Goal: Information Seeking & Learning: Compare options

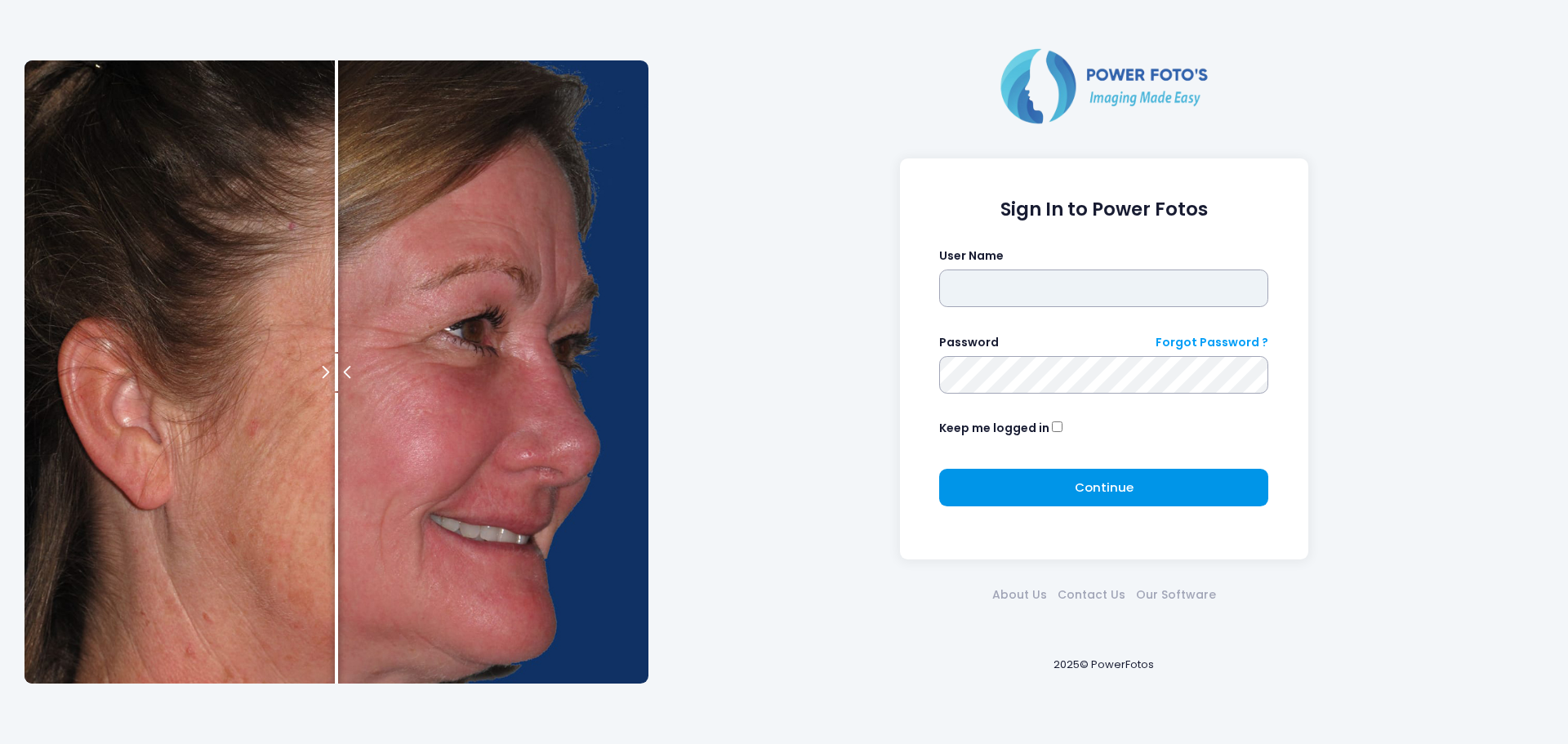
type input "*****"
click at [1097, 487] on span "Continue" at bounding box center [1104, 487] width 59 height 17
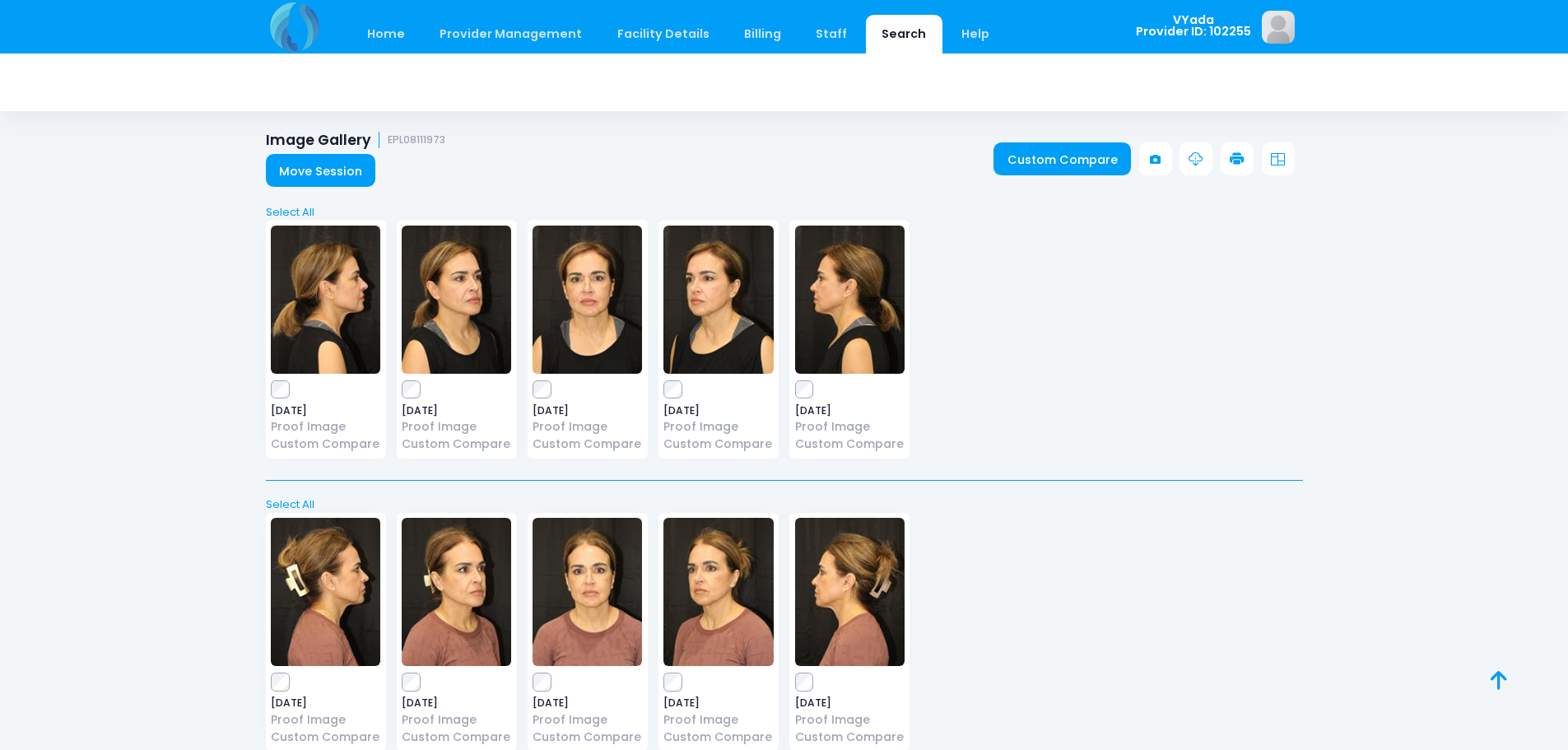
click at [886, 35] on link "Search" at bounding box center [904, 34] width 76 height 39
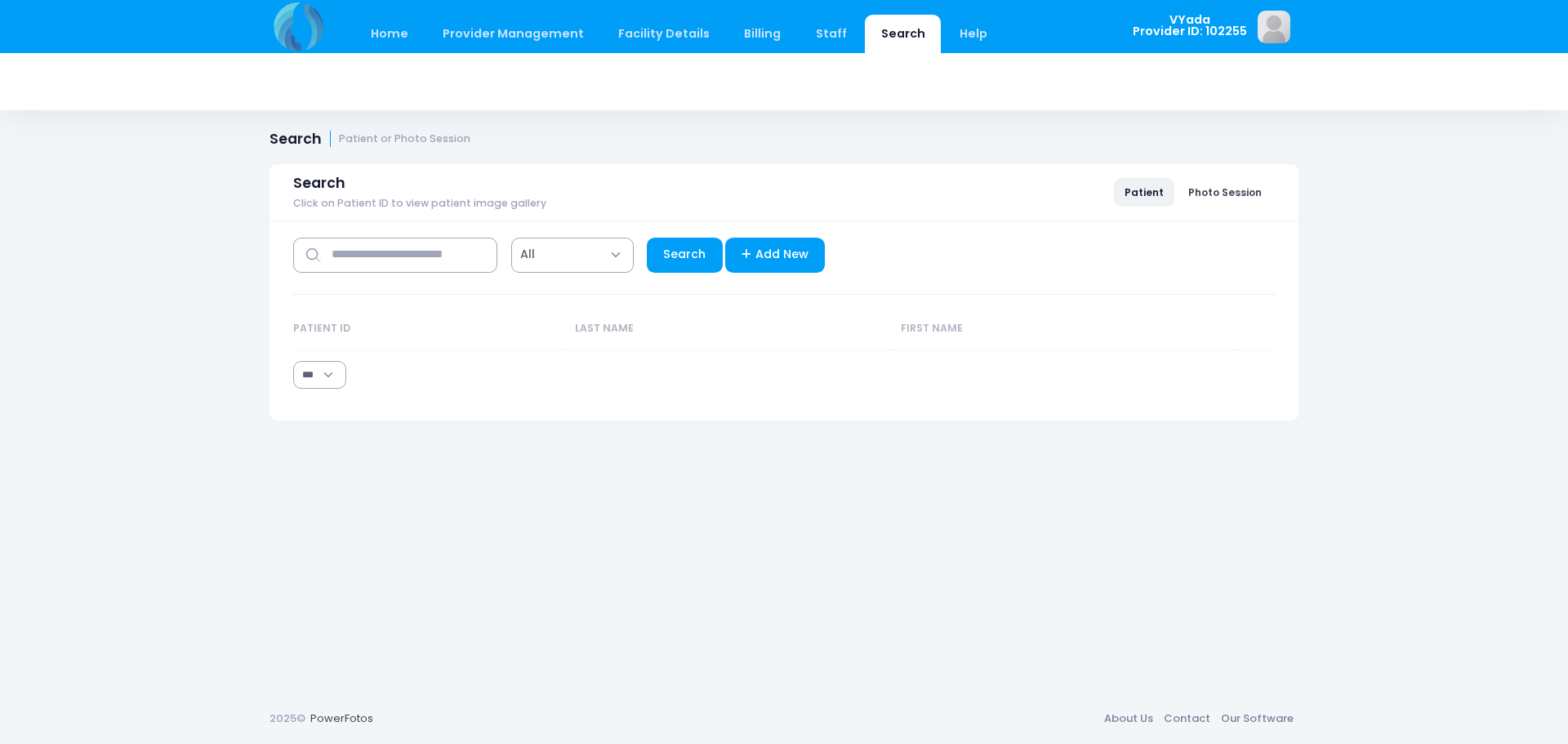
select select "***"
click at [392, 245] on input "text" at bounding box center [395, 255] width 204 height 35
type input "********"
click at [685, 250] on link "Search" at bounding box center [685, 255] width 76 height 35
select select "***"
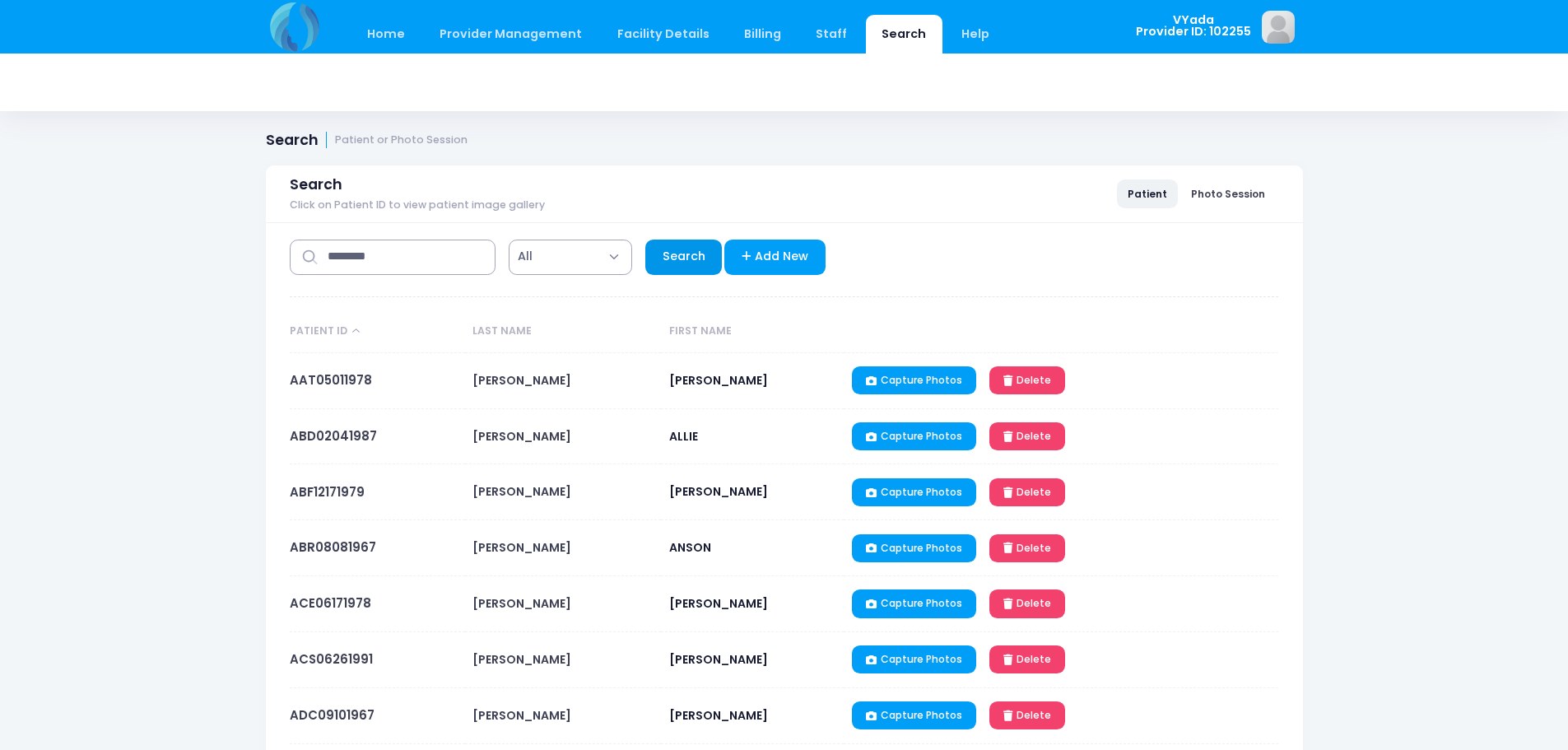
click at [688, 259] on link "Search" at bounding box center [683, 257] width 76 height 35
select select "***"
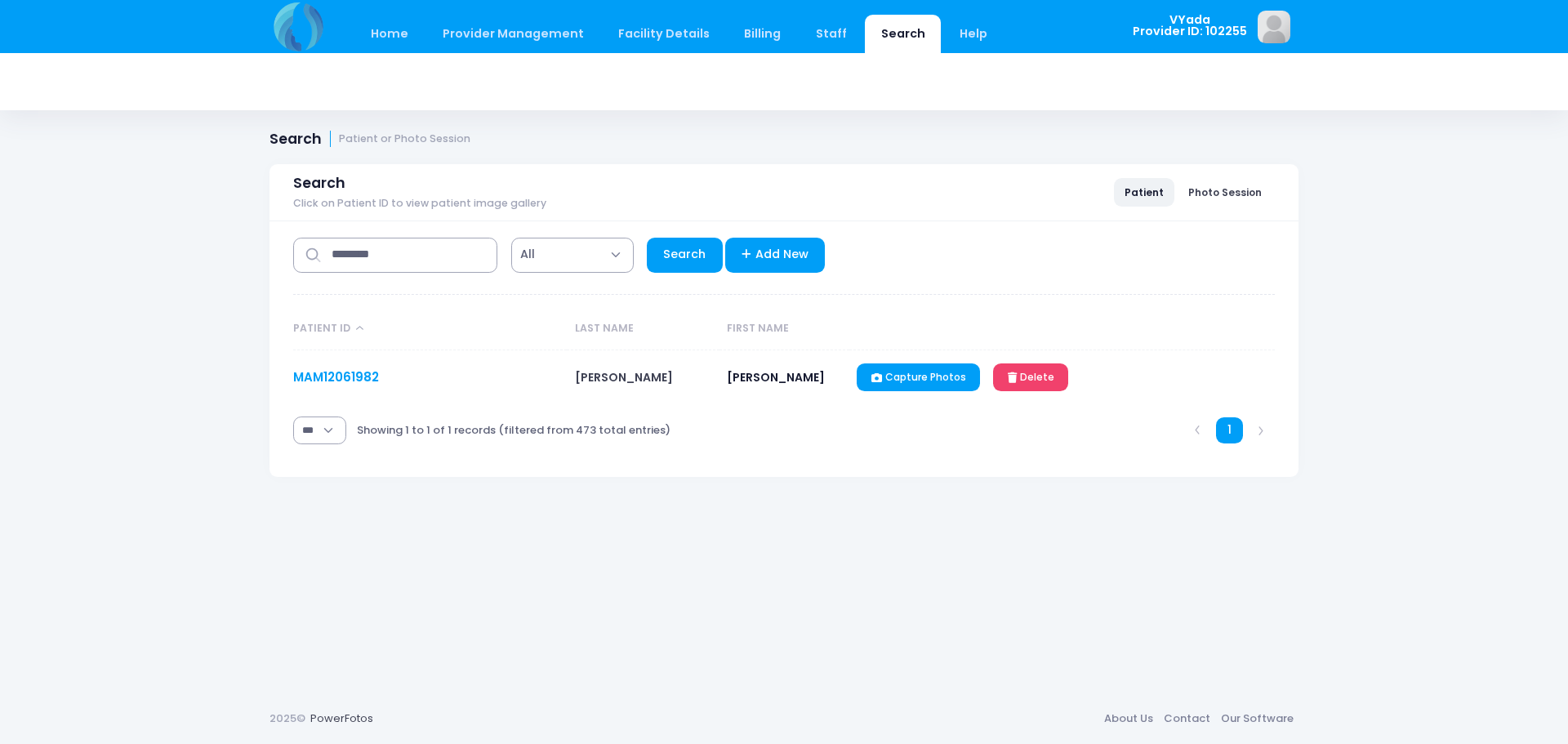
click at [347, 381] on link "MAM12061982" at bounding box center [336, 377] width 85 height 17
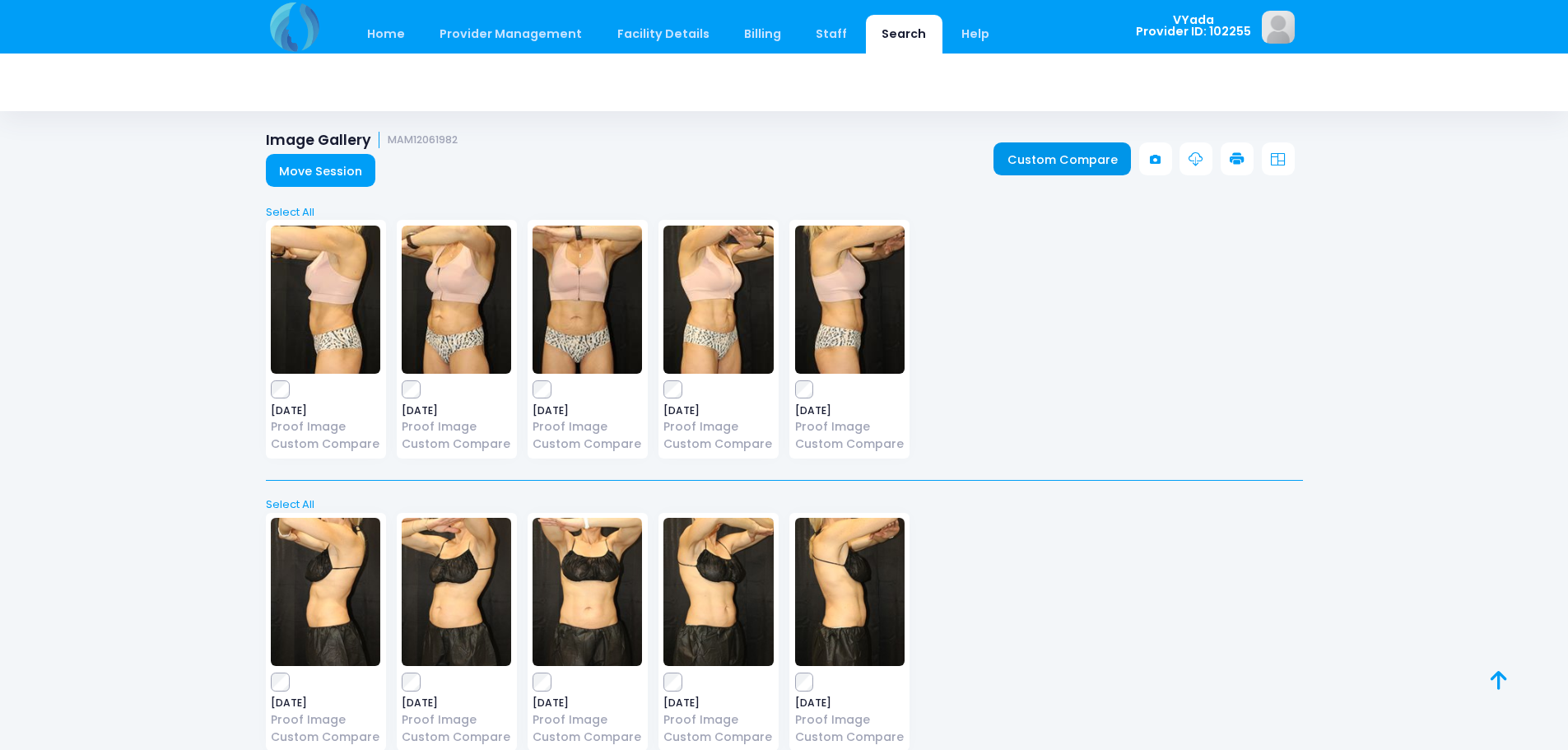
click at [1060, 153] on link "Custom Compare" at bounding box center [1061, 159] width 138 height 33
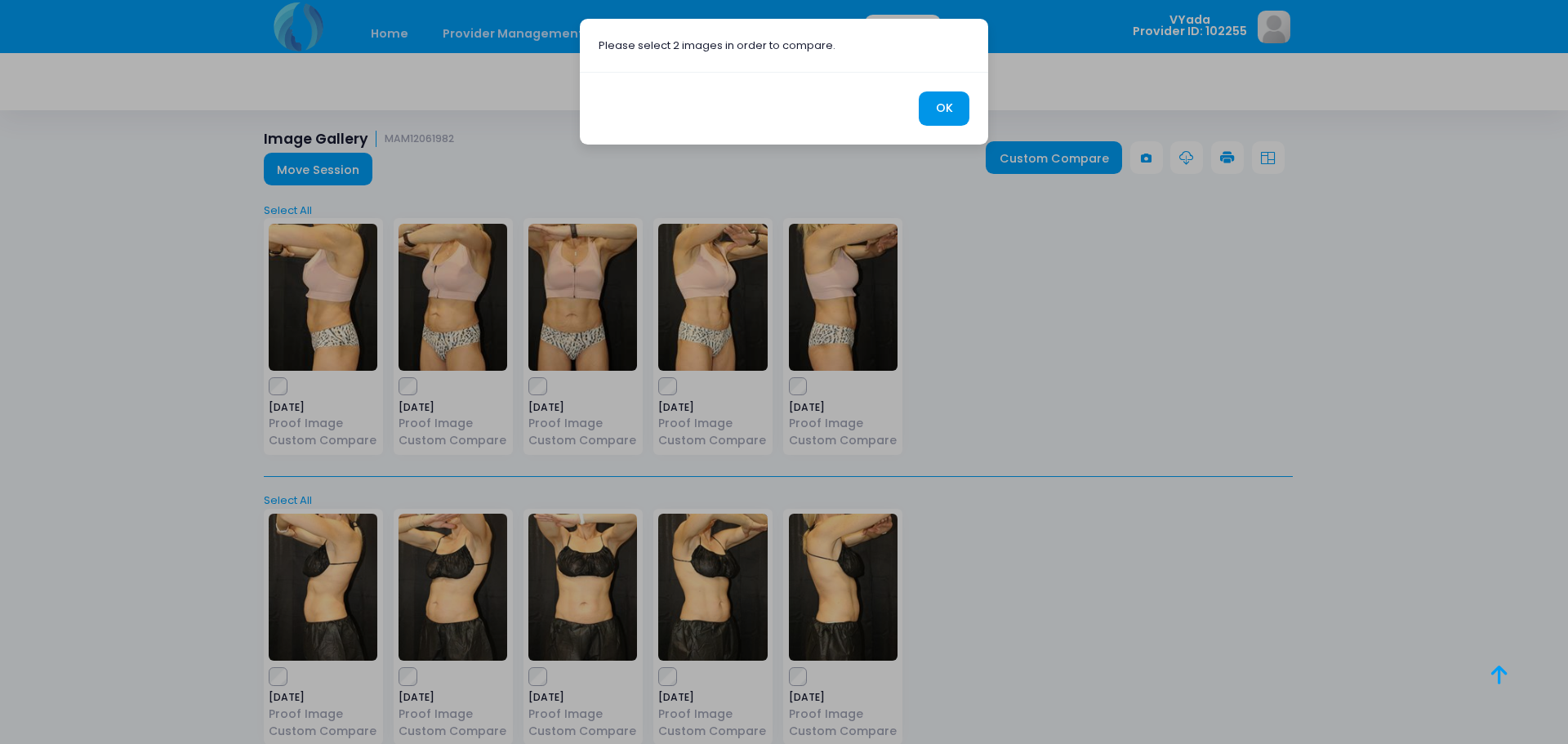
click at [952, 106] on button "OK" at bounding box center [944, 108] width 50 height 35
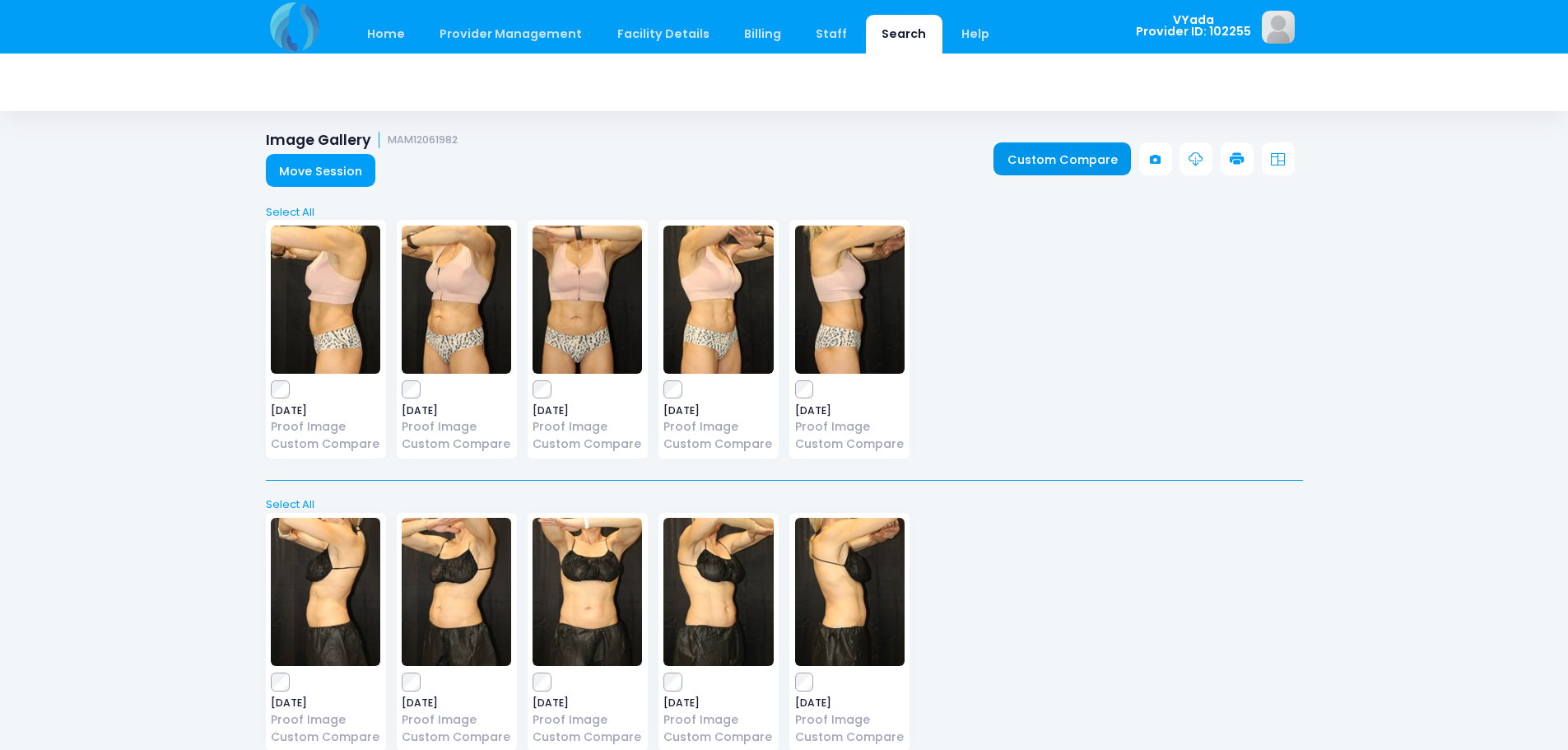
click at [1043, 154] on link "Custom Compare" at bounding box center [1061, 159] width 138 height 33
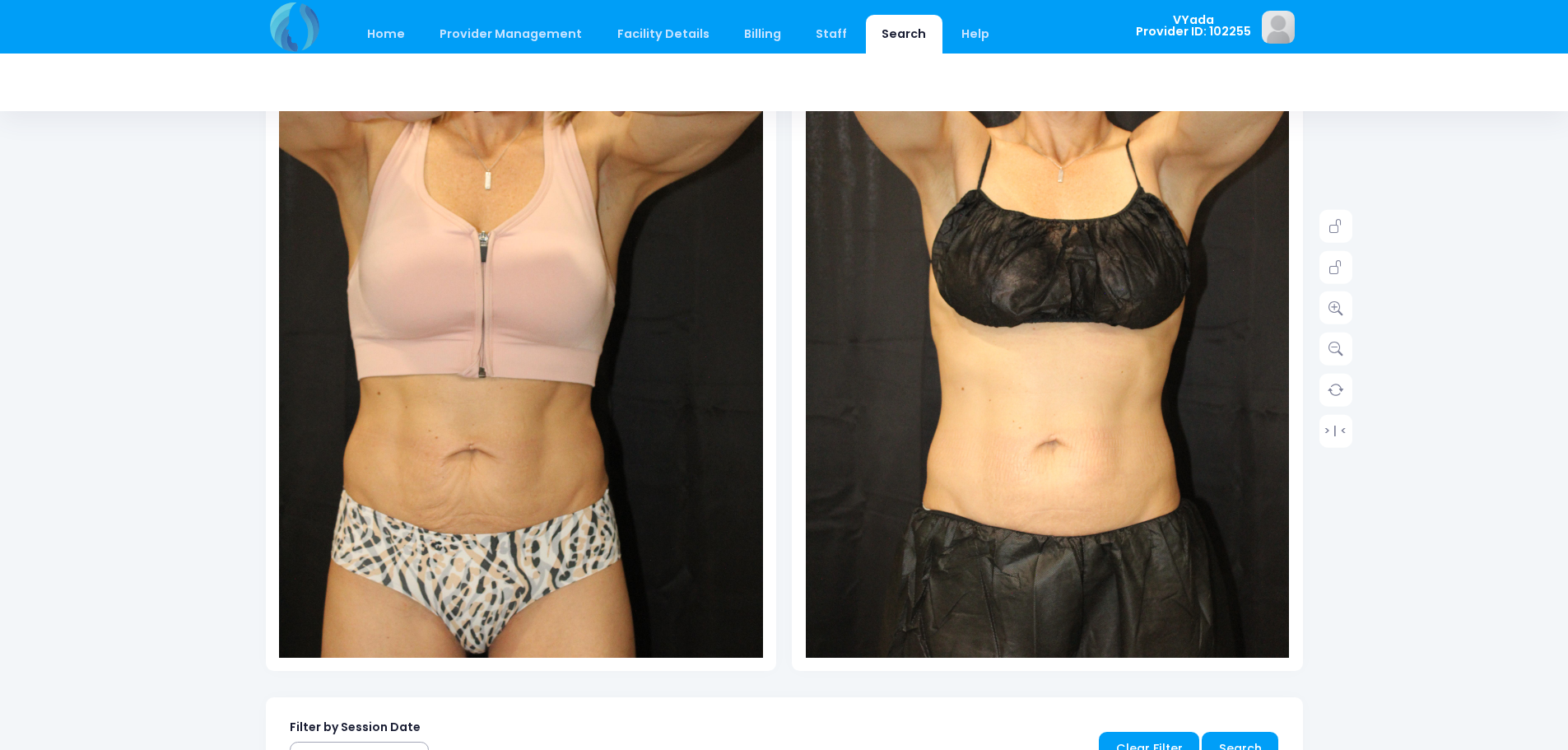
scroll to position [165, 0]
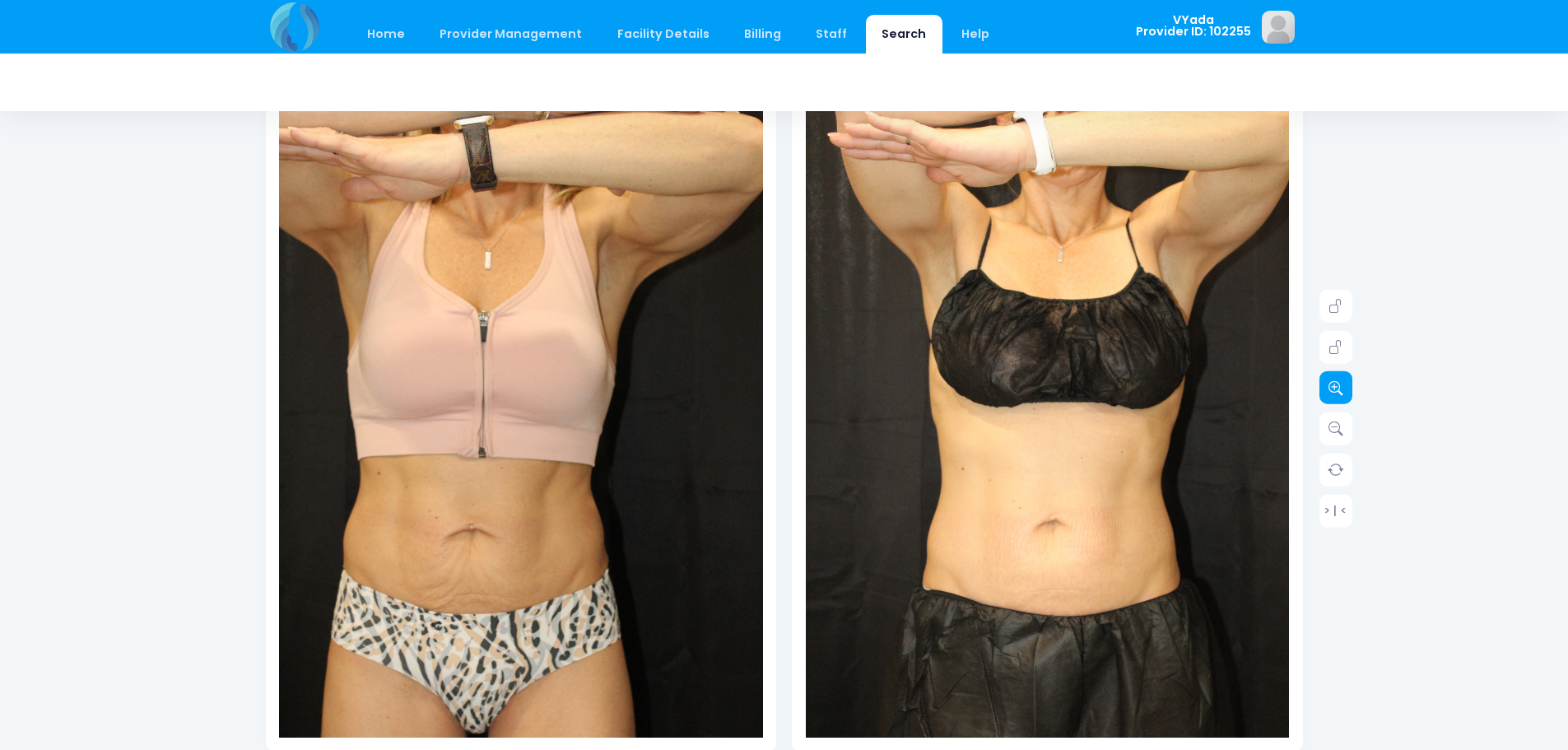
click at [1330, 384] on icon at bounding box center [1335, 387] width 15 height 15
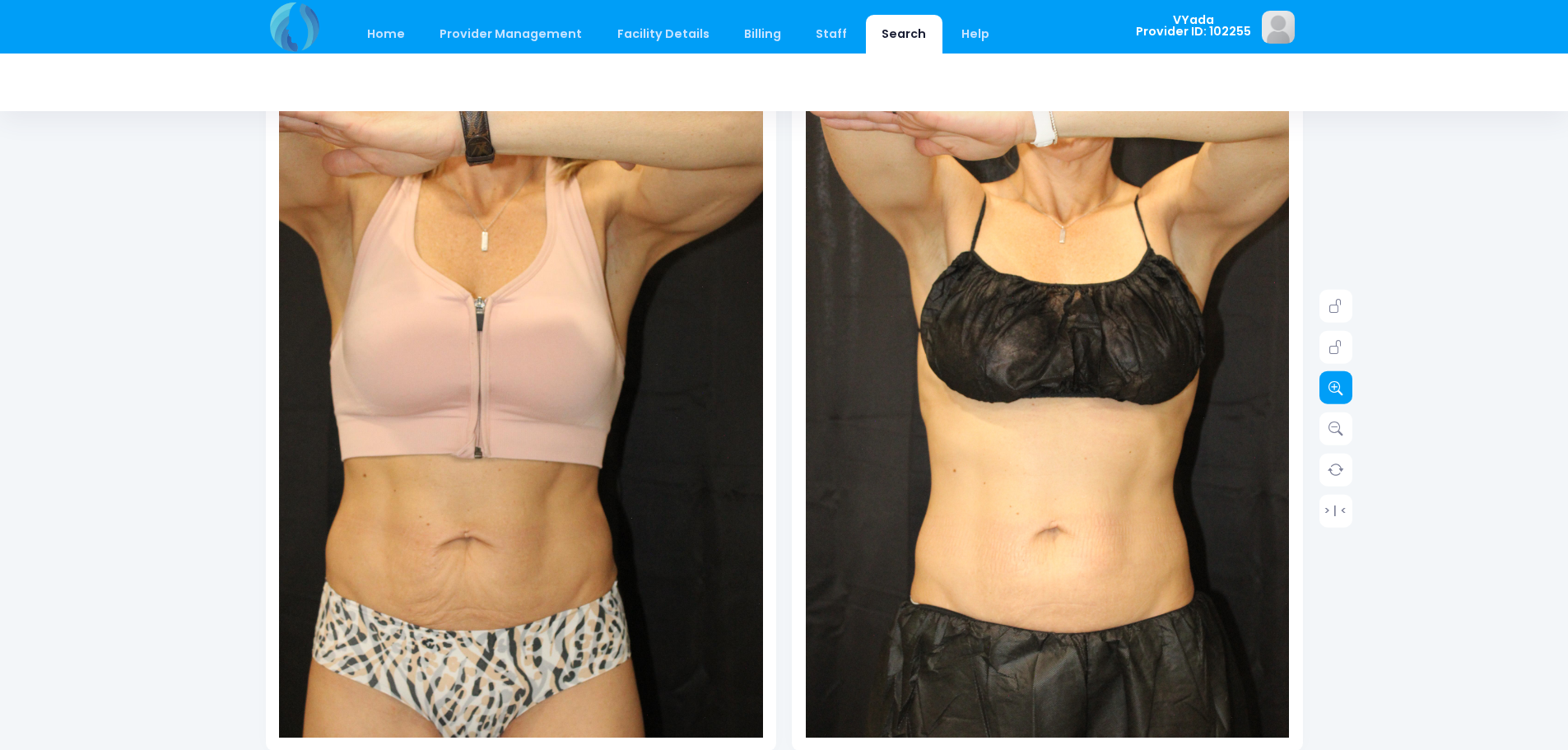
click at [1330, 384] on icon at bounding box center [1335, 387] width 15 height 15
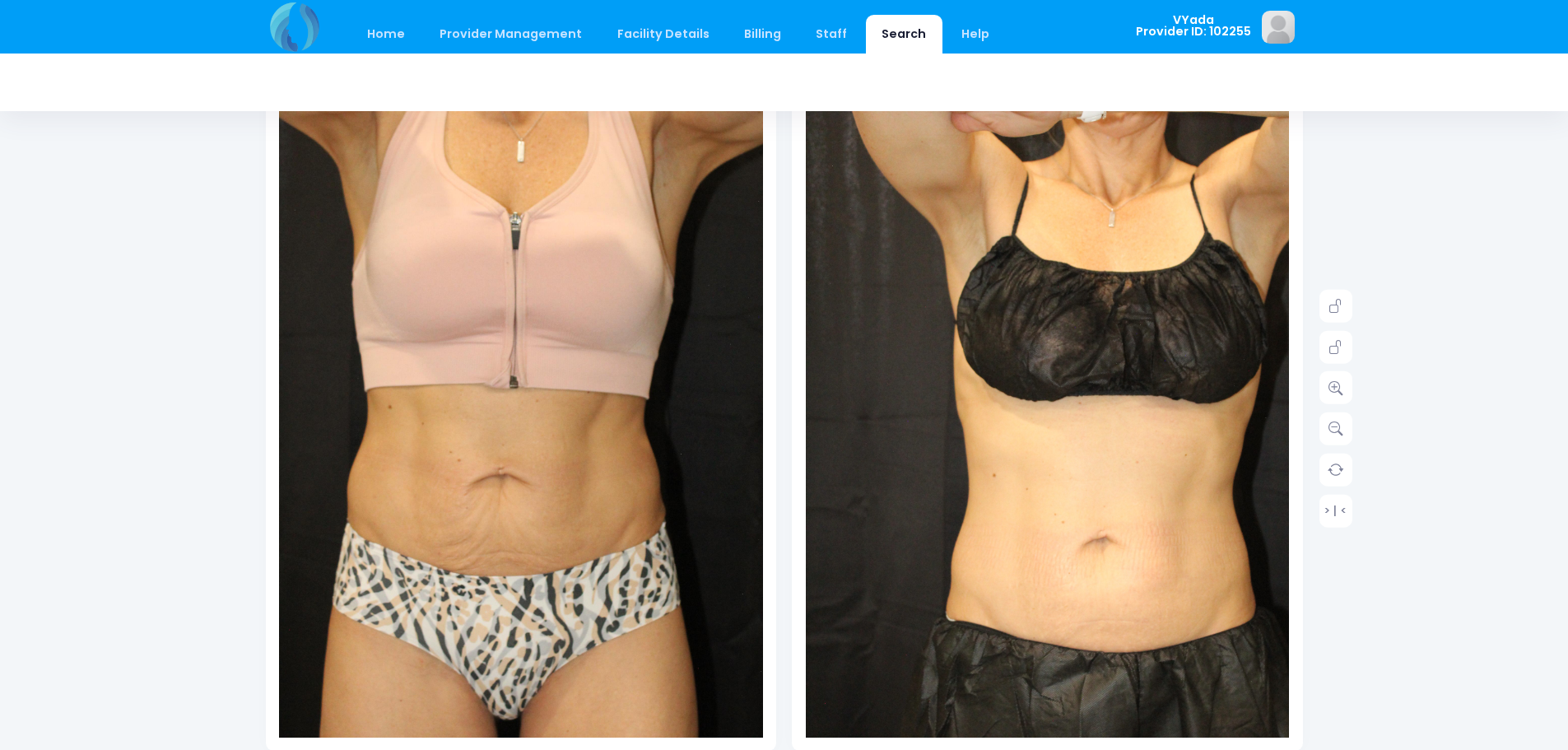
click at [323, 728] on img at bounding box center [559, 384] width 580 height 871
click at [350, 592] on img at bounding box center [559, 384] width 580 height 871
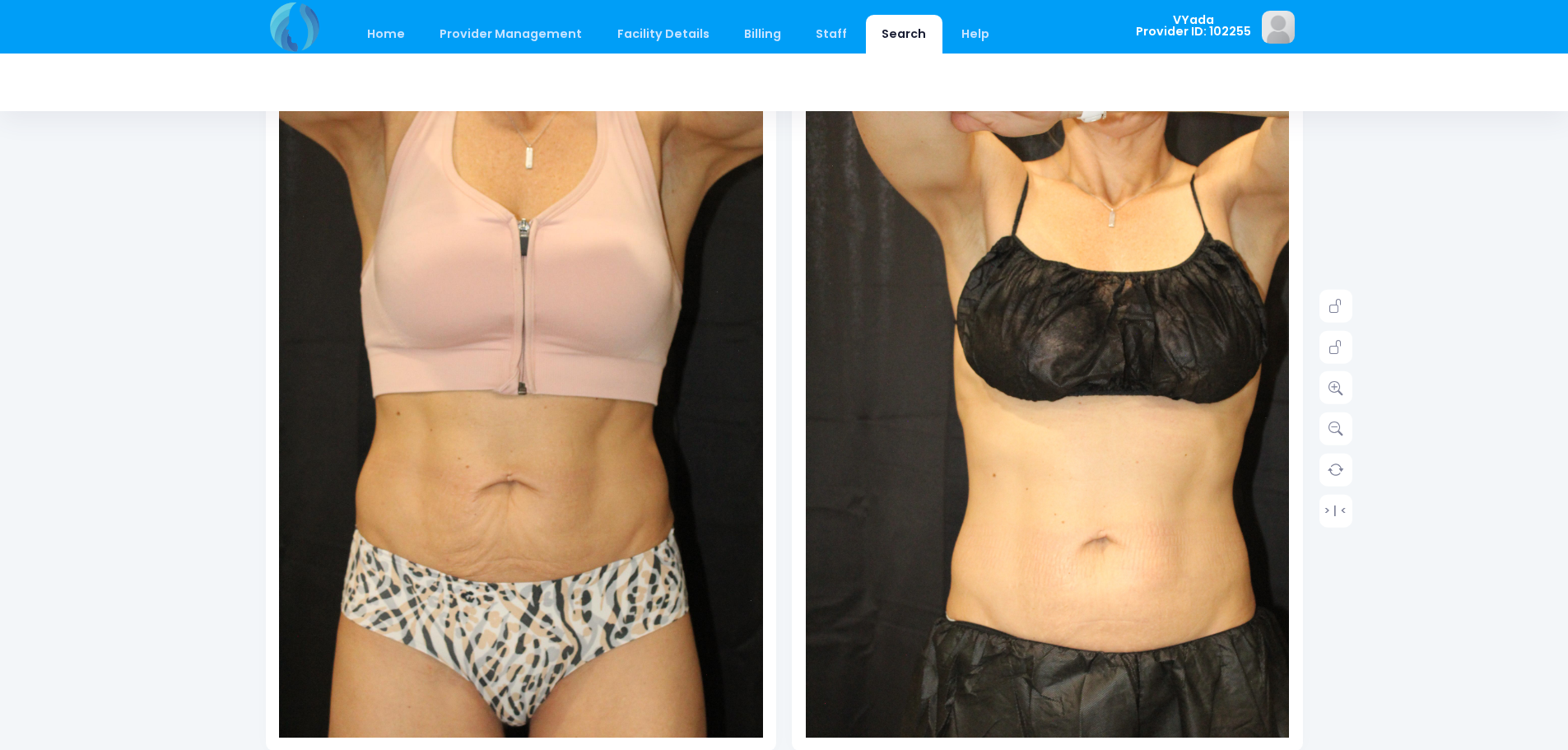
click at [287, 741] on div "Date: Provider ID:" at bounding box center [520, 395] width 511 height 711
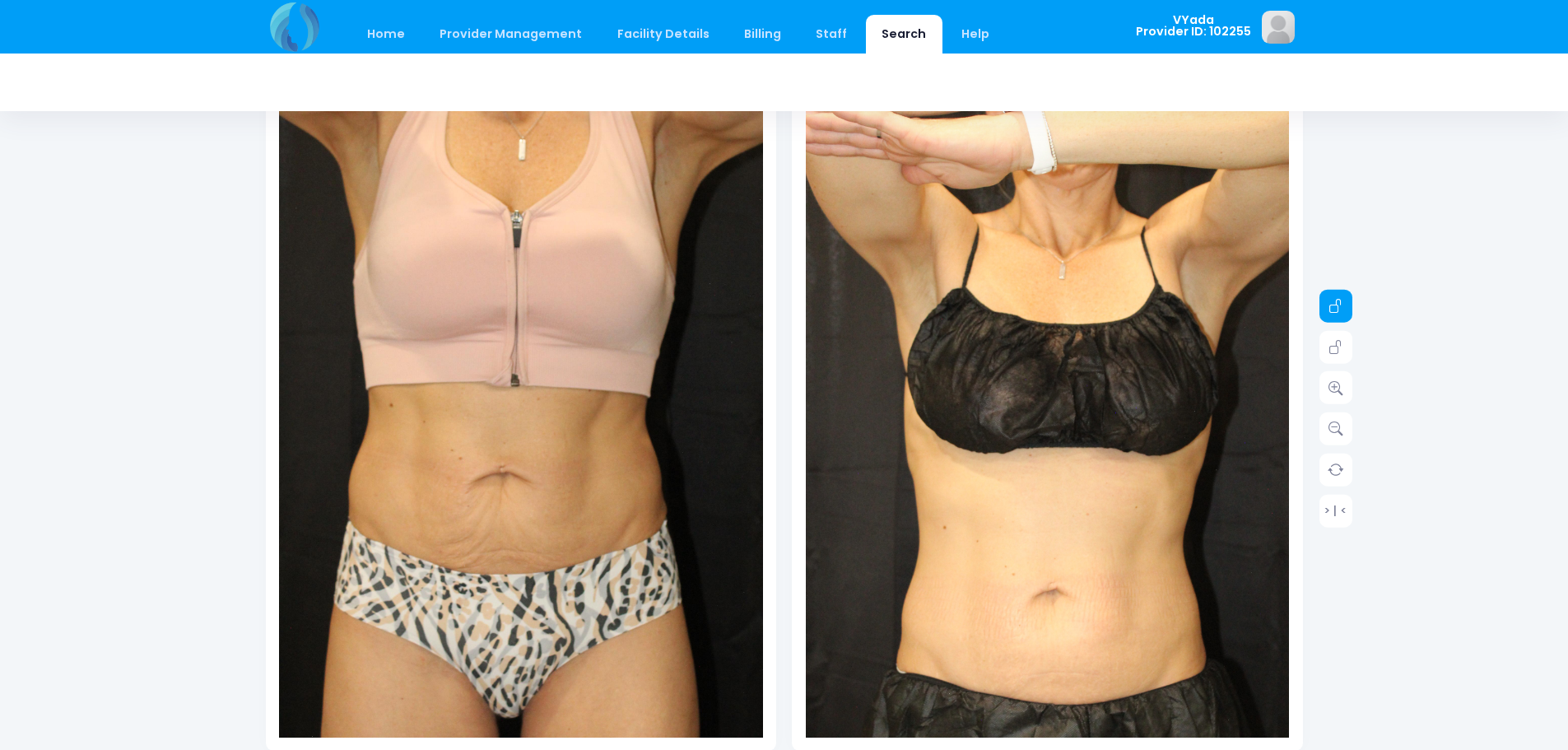
click at [1340, 302] on icon at bounding box center [1335, 306] width 15 height 15
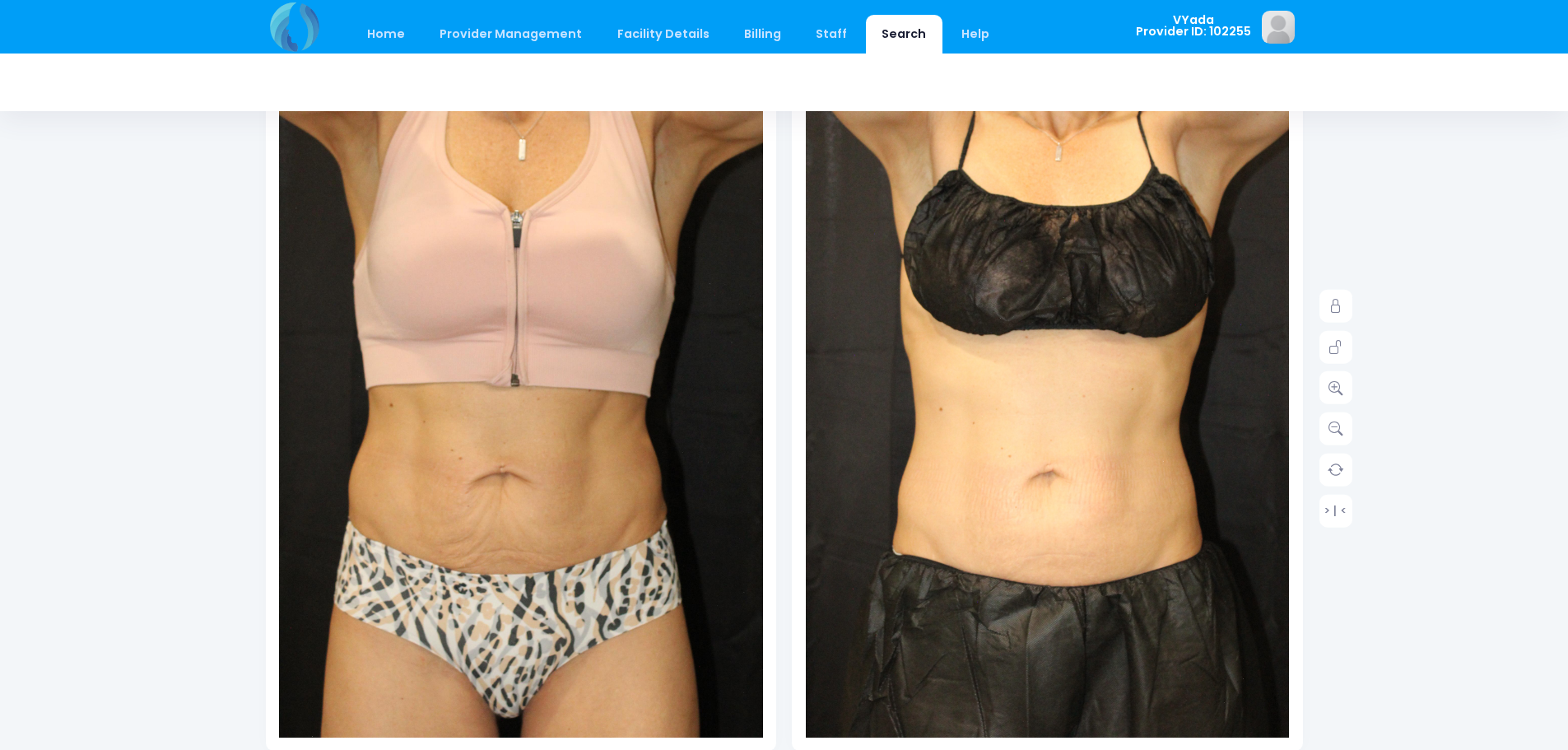
click at [1073, 694] on img at bounding box center [1042, 391] width 580 height 871
click at [1330, 391] on icon at bounding box center [1335, 387] width 15 height 15
drag, startPoint x: 1335, startPoint y: 296, endPoint x: 1341, endPoint y: 337, distance: 41.4
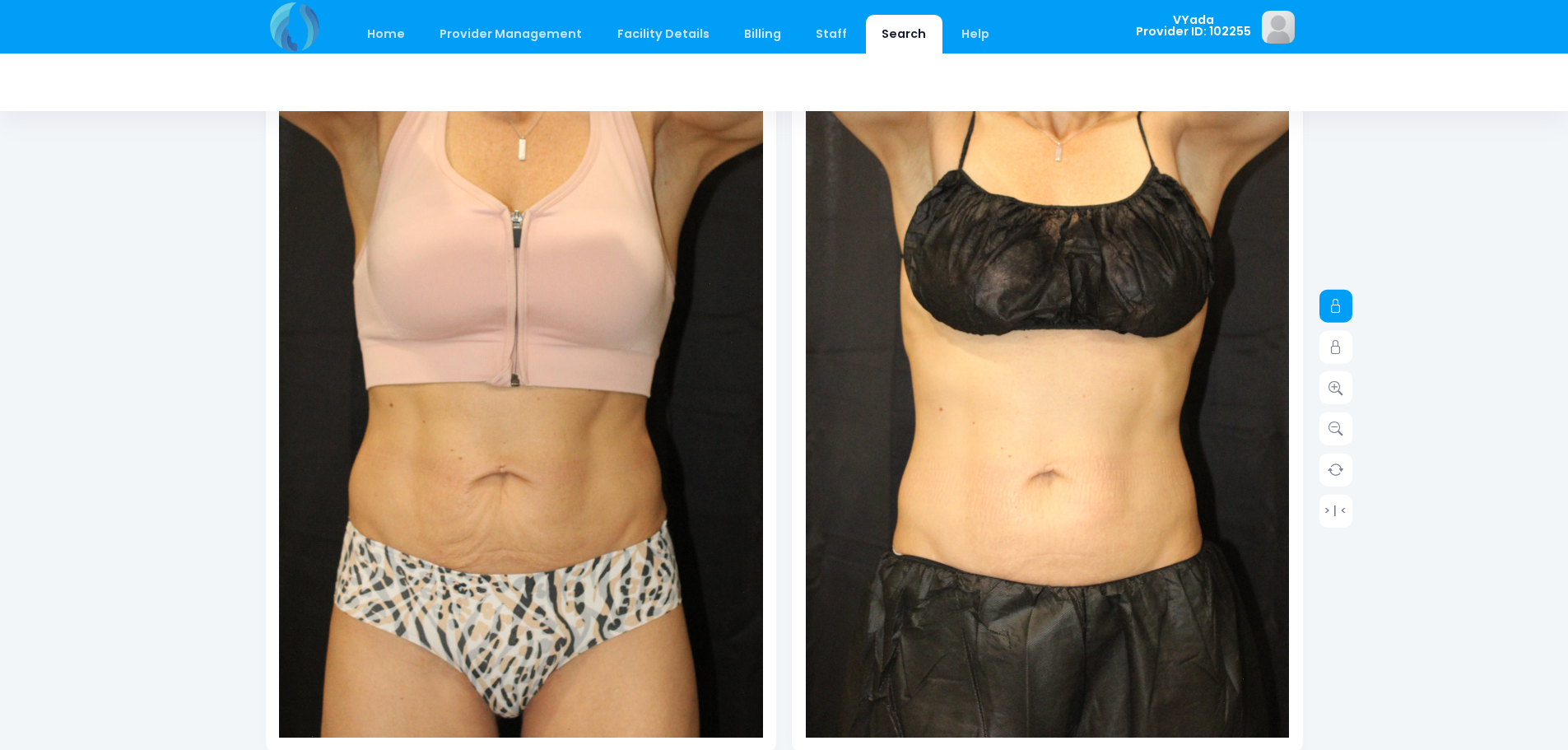
click at [1336, 297] on link at bounding box center [1336, 307] width 33 height 33
click at [1340, 344] on icon at bounding box center [1335, 347] width 15 height 15
click at [1333, 391] on icon at bounding box center [1335, 387] width 15 height 15
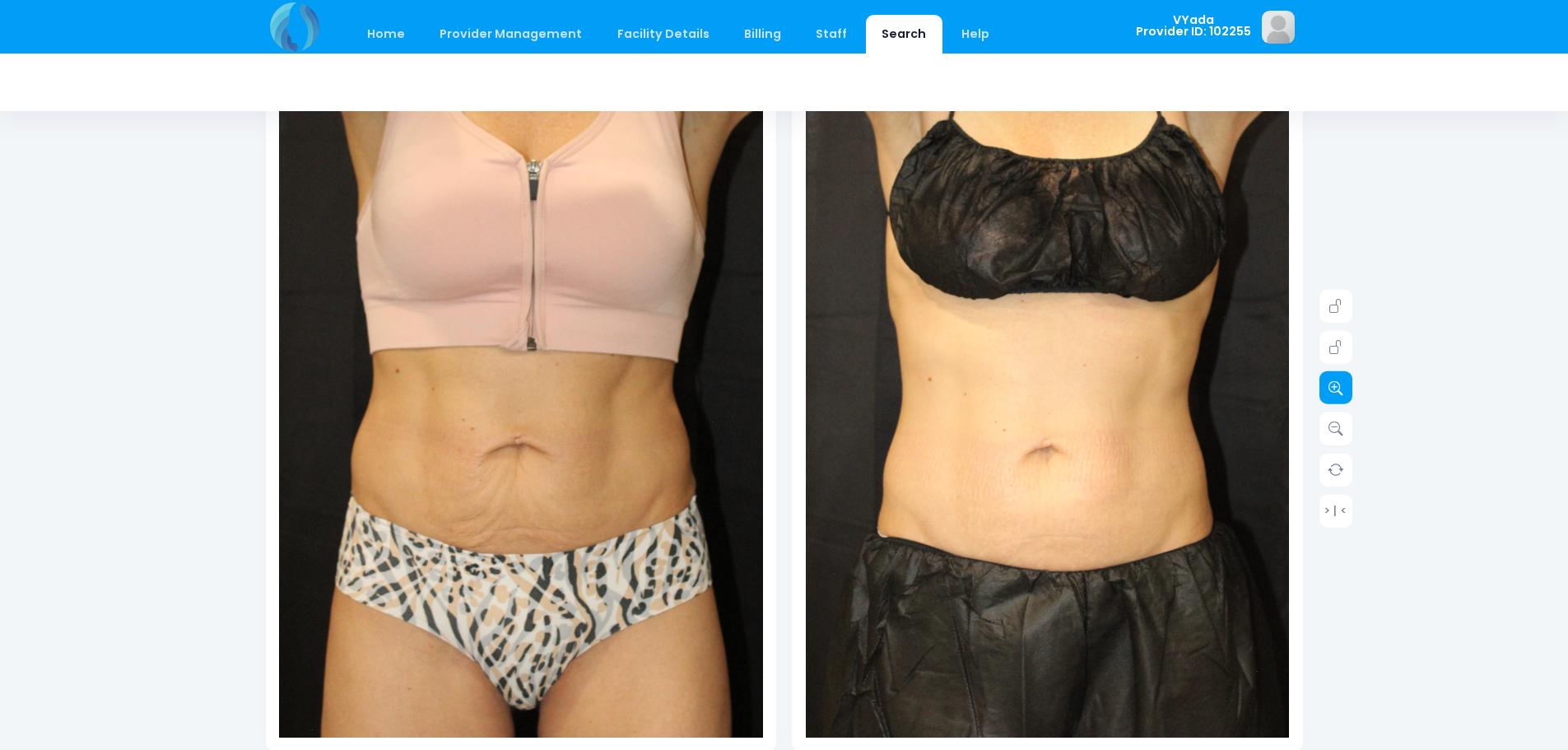
click at [1333, 391] on icon at bounding box center [1335, 387] width 15 height 15
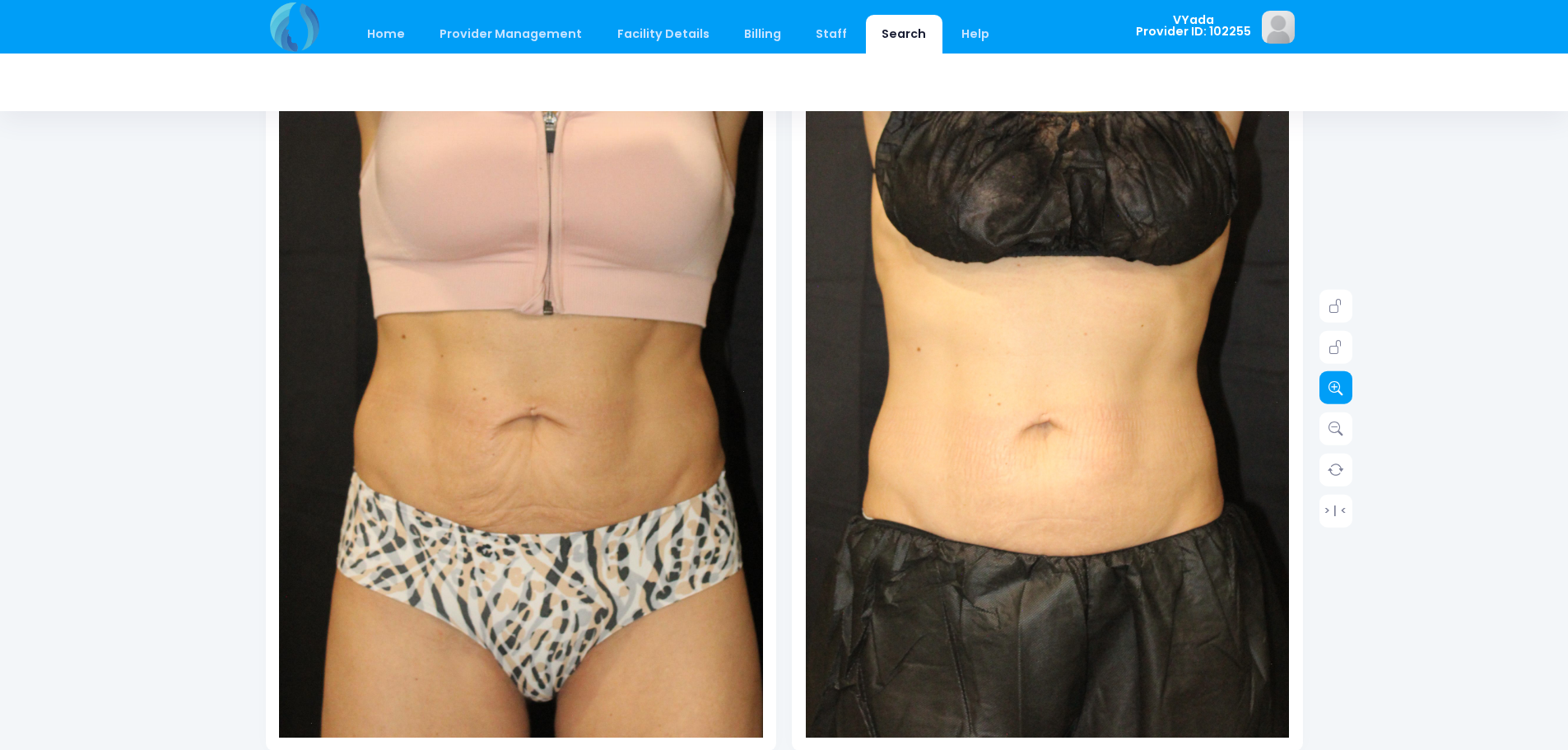
click at [1333, 391] on icon at bounding box center [1335, 387] width 15 height 15
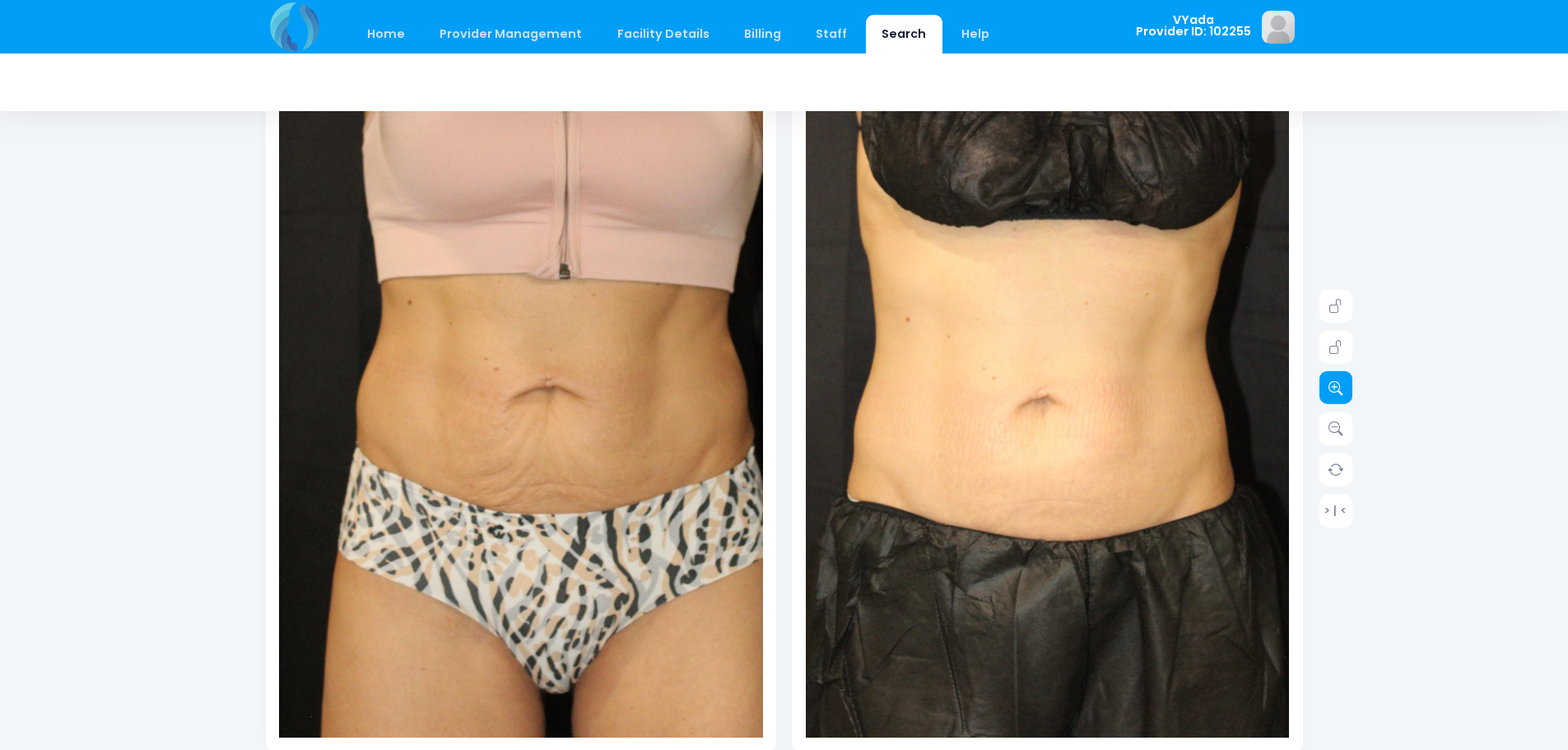
click at [1333, 391] on icon at bounding box center [1335, 387] width 15 height 15
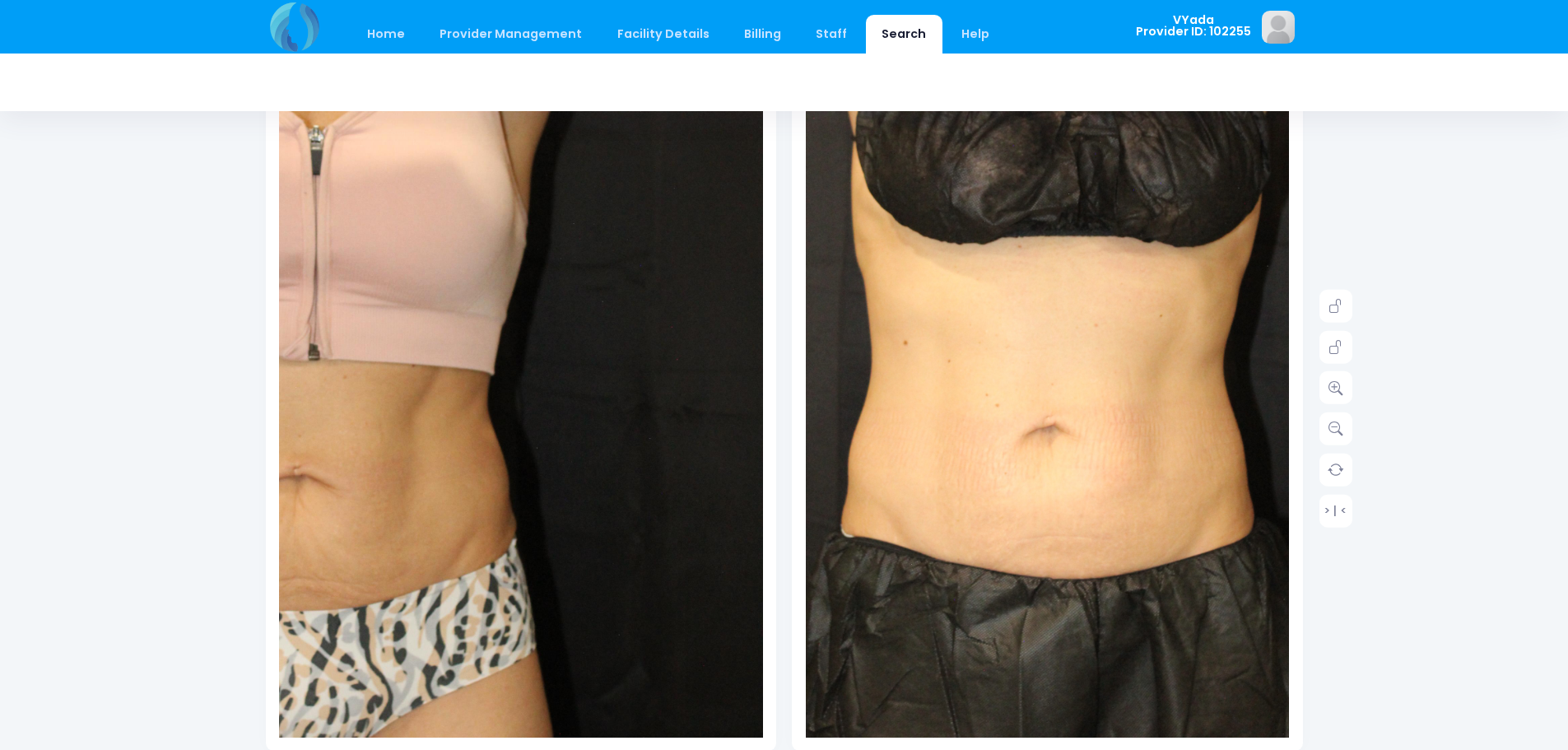
click at [1058, 615] on img at bounding box center [1040, 318] width 773 height 1161
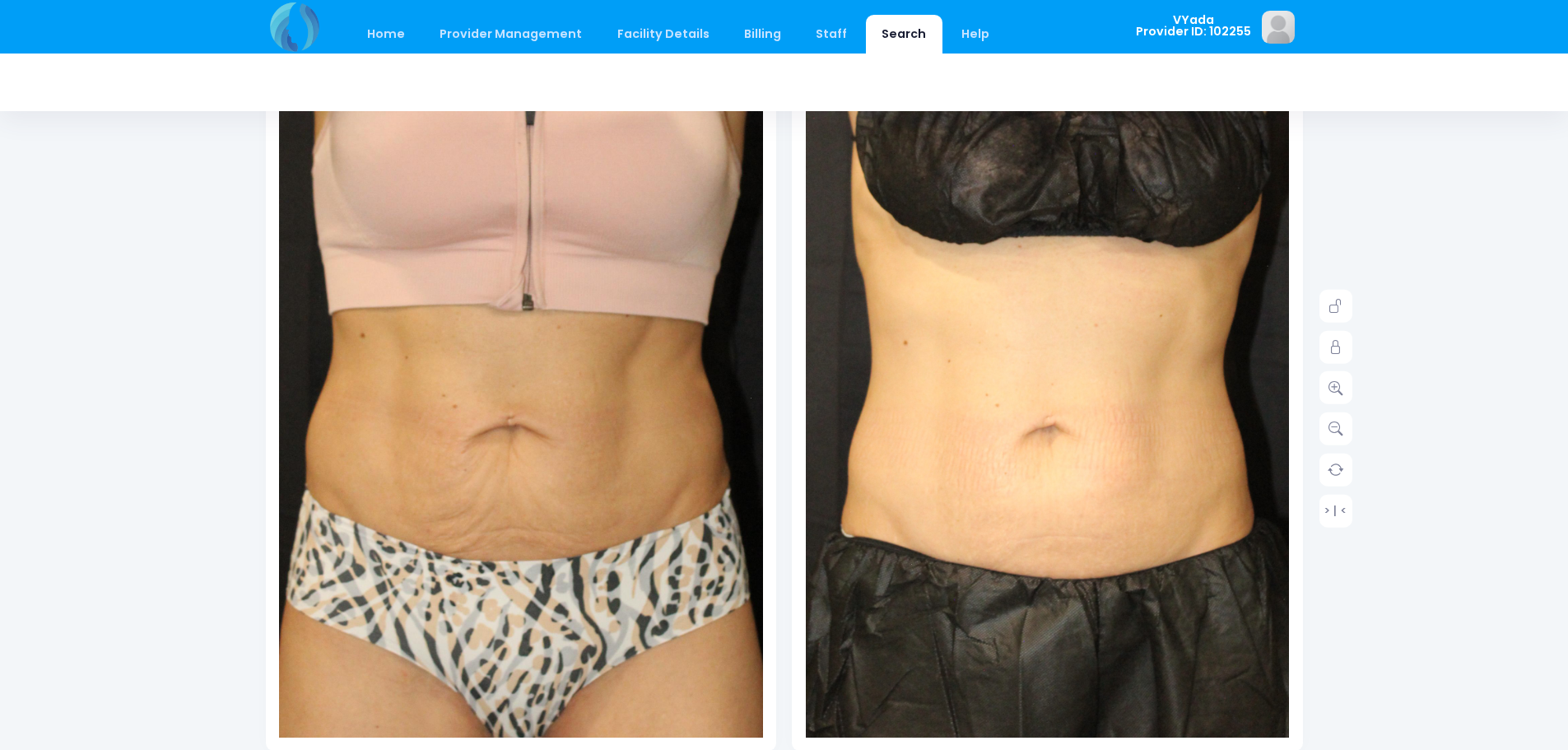
click at [406, 637] on img at bounding box center [589, 304] width 773 height 1161
click at [1338, 343] on icon at bounding box center [1335, 347] width 15 height 15
click at [1337, 391] on icon at bounding box center [1335, 387] width 15 height 15
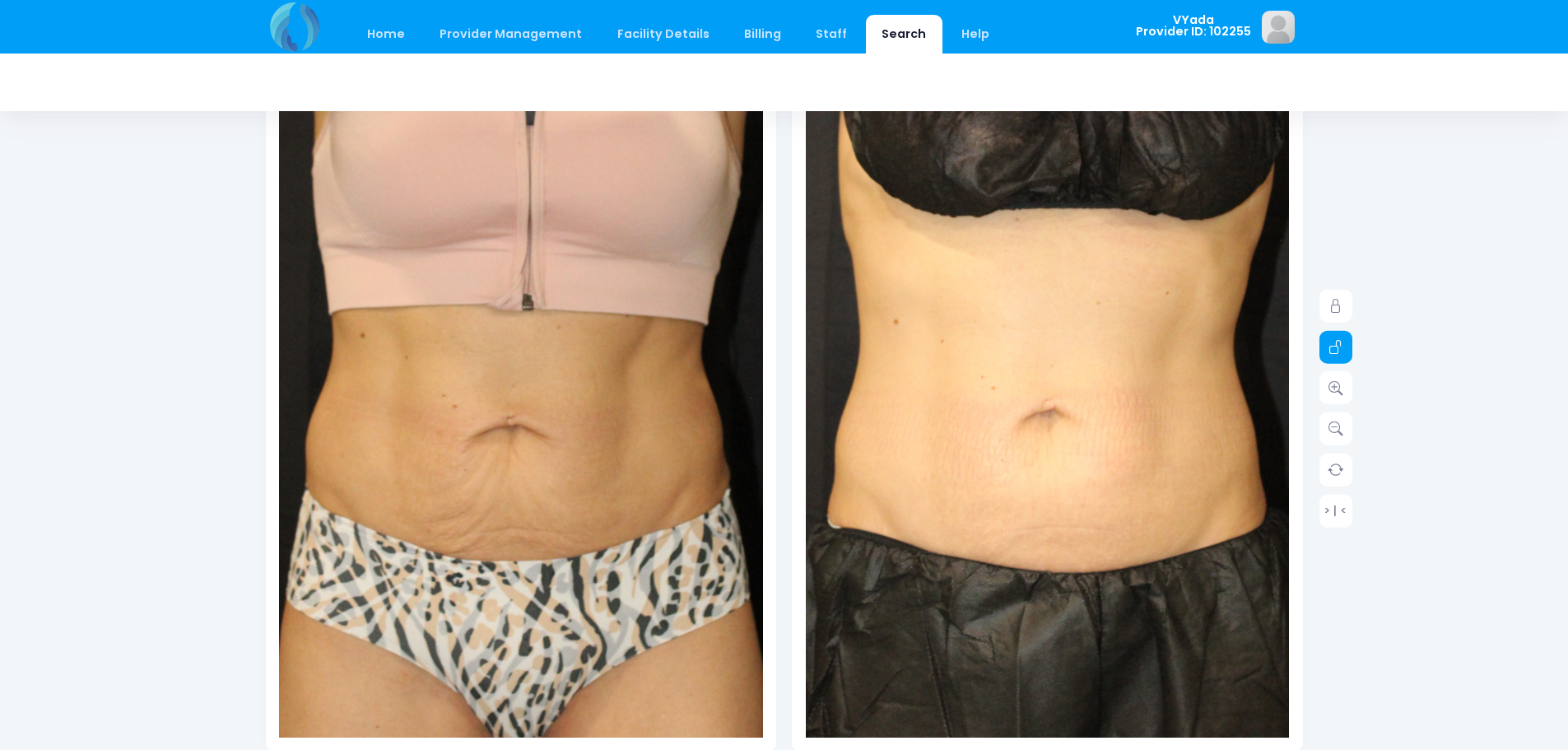
click at [1327, 343] on link at bounding box center [1336, 347] width 33 height 33
click at [1342, 307] on icon at bounding box center [1335, 306] width 15 height 15
click at [1339, 340] on icon at bounding box center [1335, 347] width 15 height 15
click at [1327, 391] on link at bounding box center [1336, 388] width 33 height 33
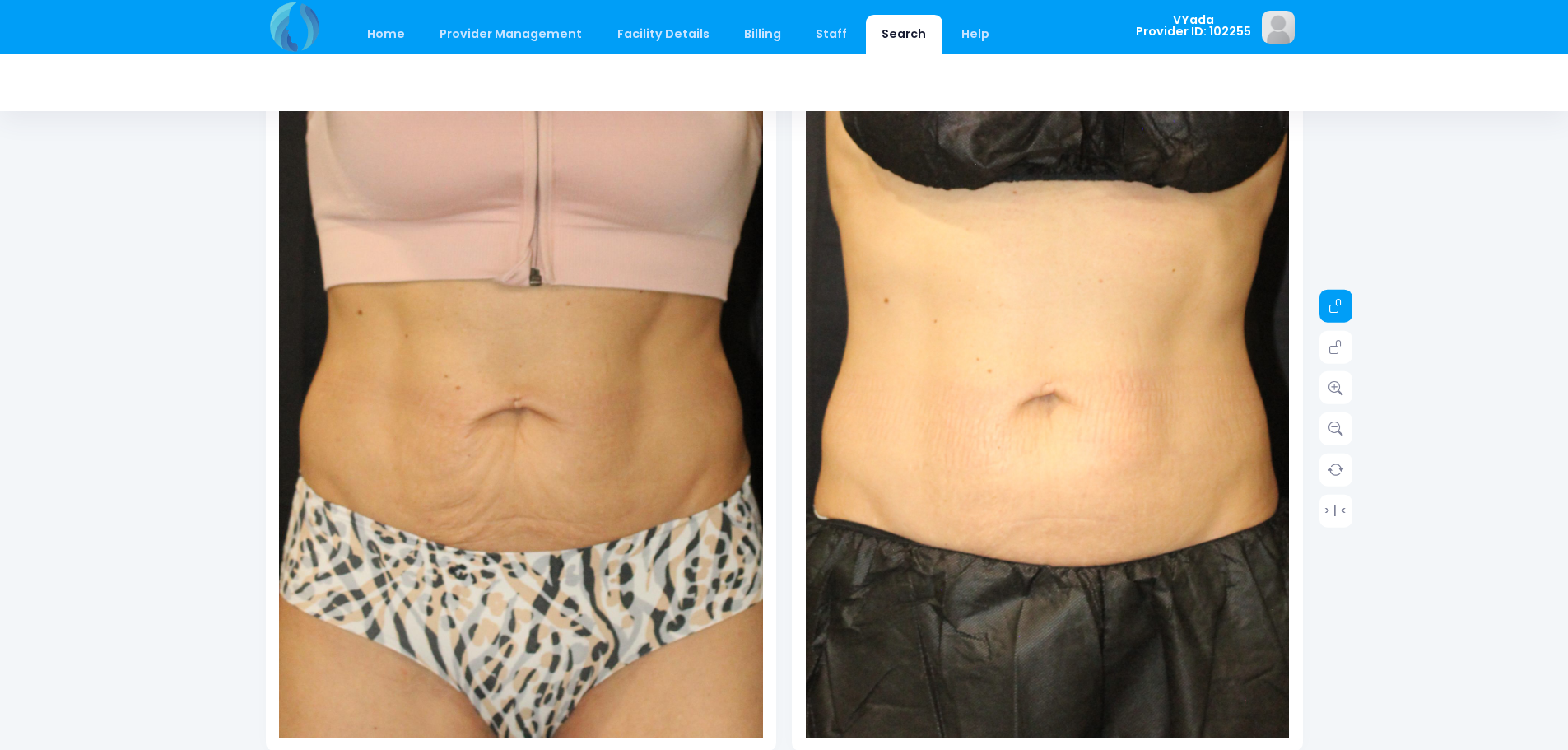
click at [1336, 299] on icon at bounding box center [1335, 306] width 15 height 15
click at [1336, 349] on icon at bounding box center [1335, 347] width 15 height 15
click at [1335, 303] on icon at bounding box center [1335, 306] width 15 height 15
click at [1336, 340] on icon at bounding box center [1335, 347] width 15 height 15
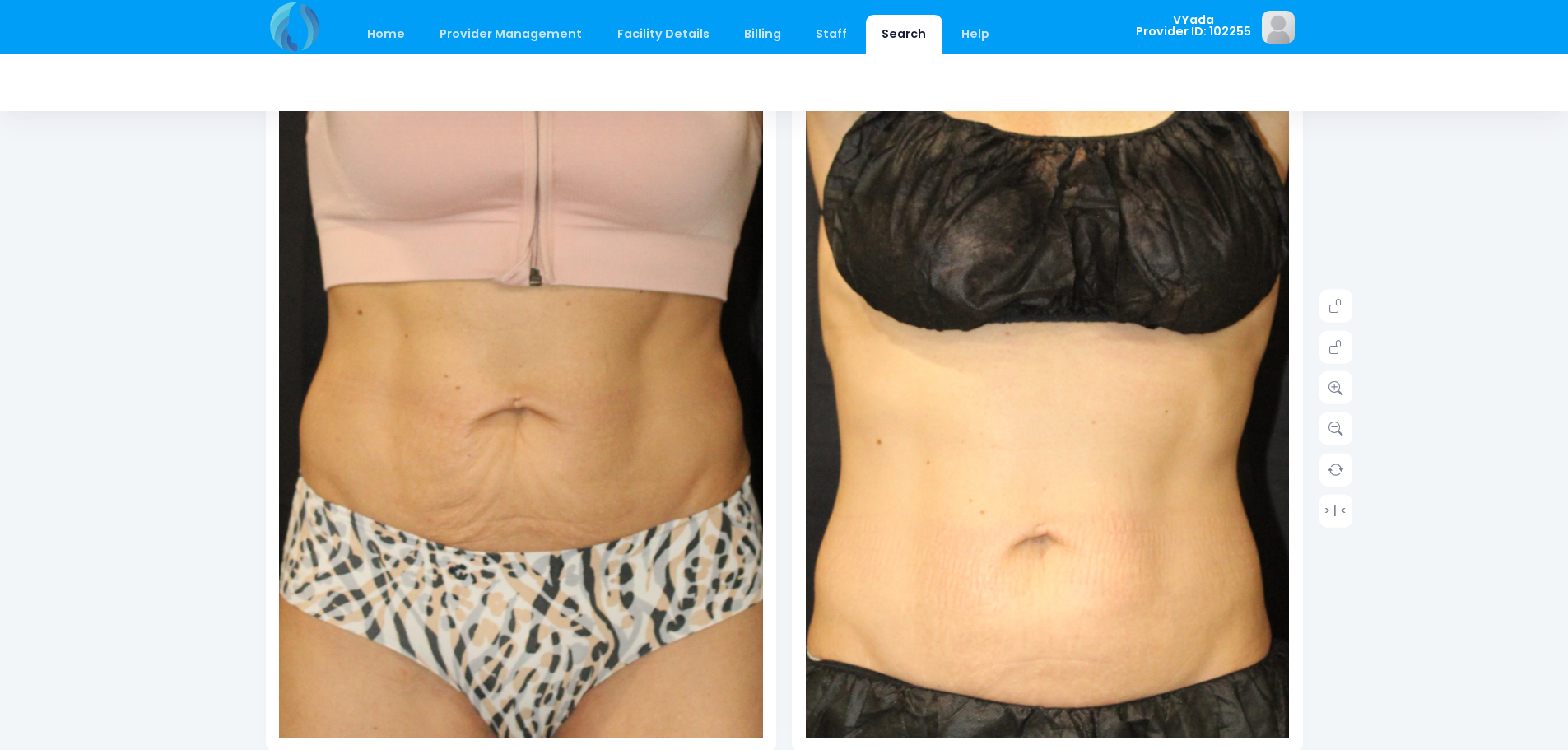
click at [1067, 458] on img at bounding box center [1031, 415] width 871 height 1307
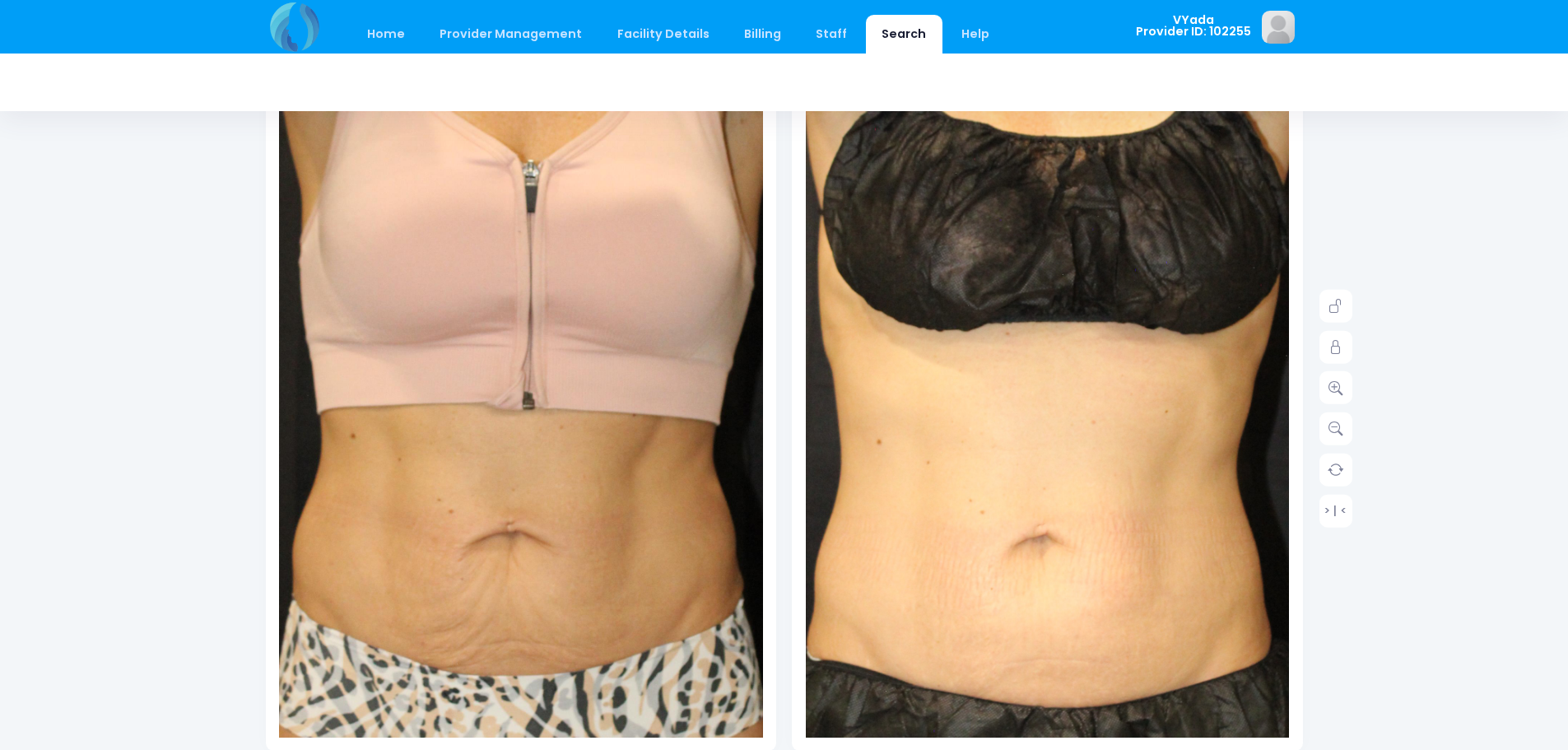
click at [416, 479] on img at bounding box center [594, 402] width 822 height 1233
click at [1045, 448] on img at bounding box center [1031, 415] width 871 height 1307
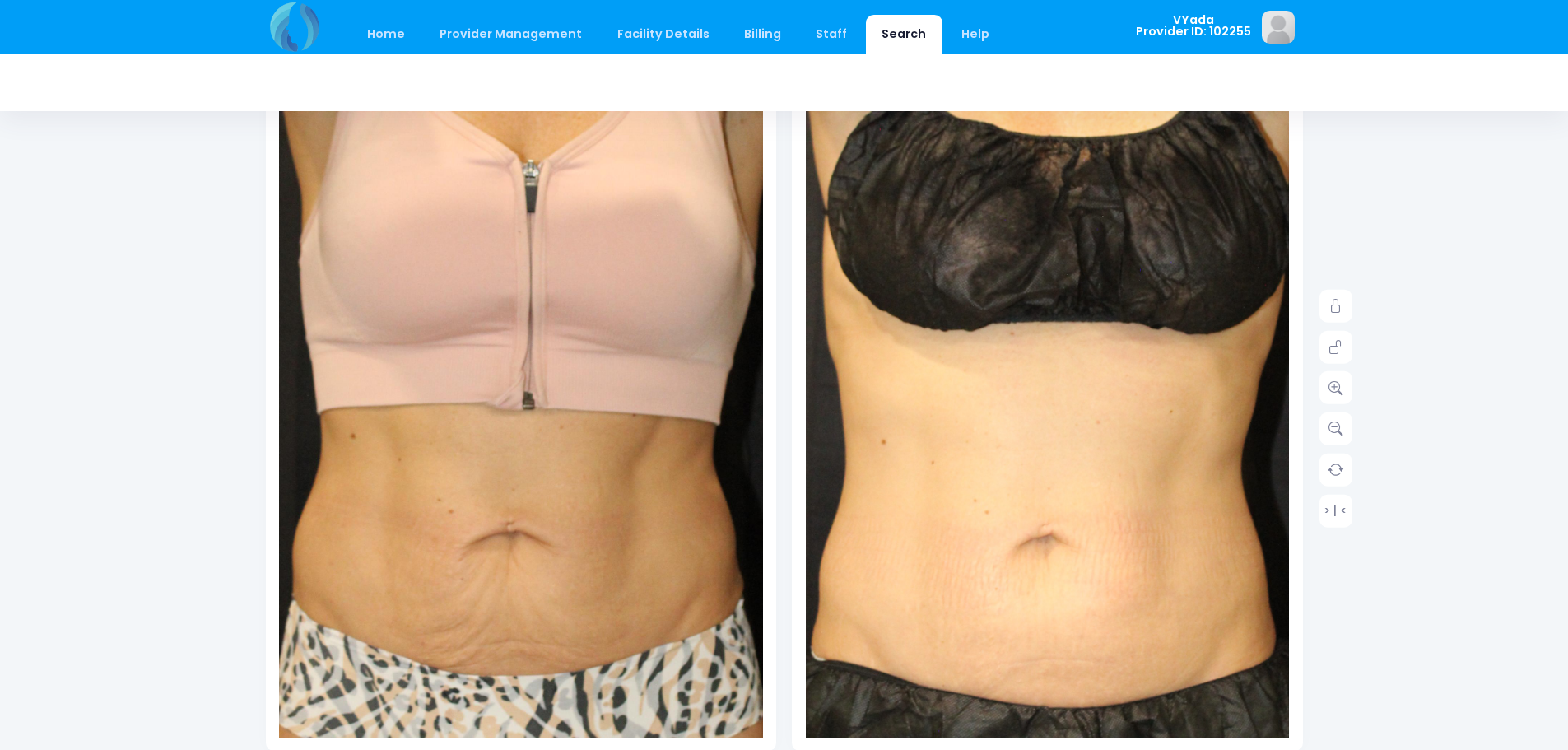
click at [1061, 458] on img at bounding box center [1035, 415] width 871 height 1307
click at [502, 490] on img at bounding box center [594, 402] width 822 height 1233
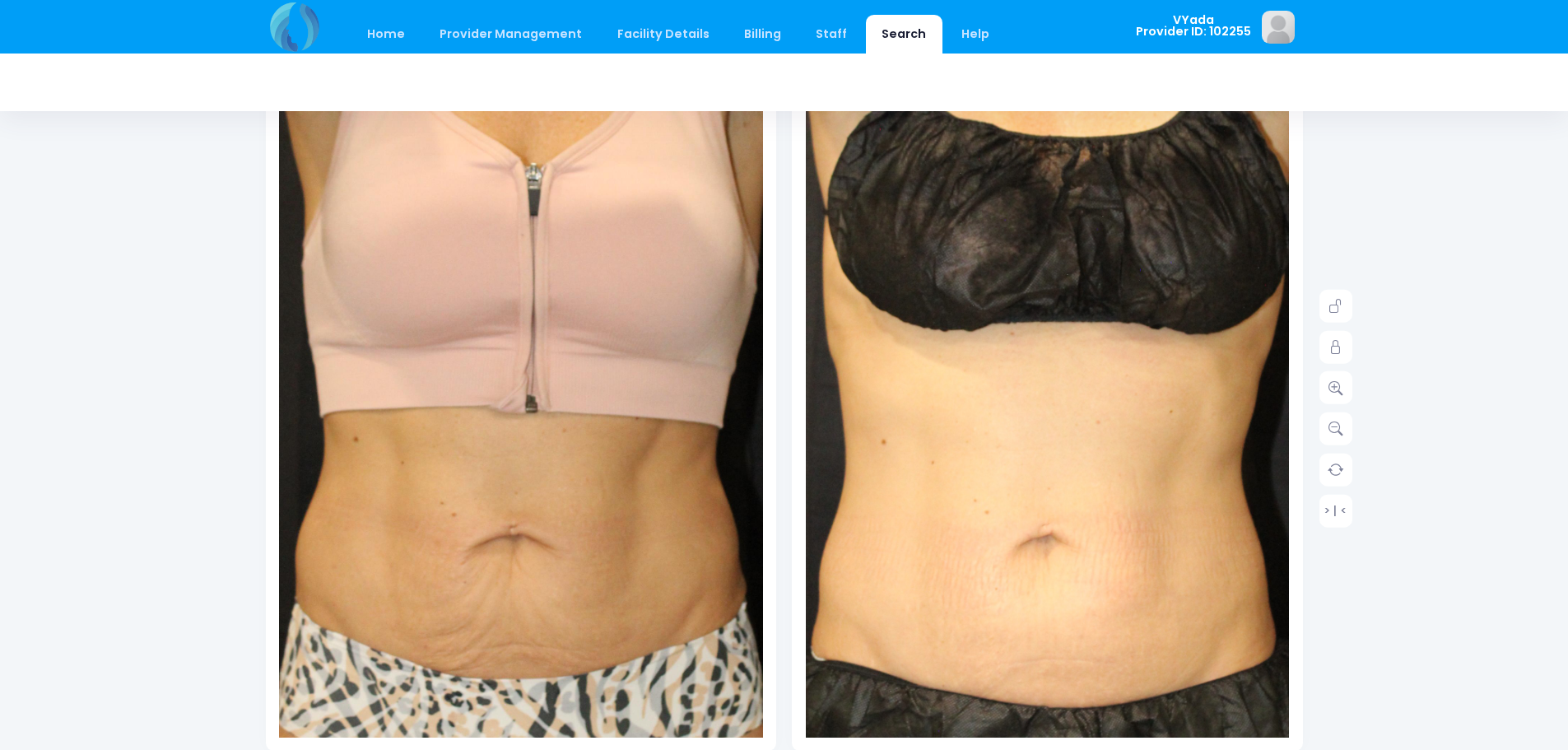
click at [411, 475] on img at bounding box center [597, 405] width 822 height 1233
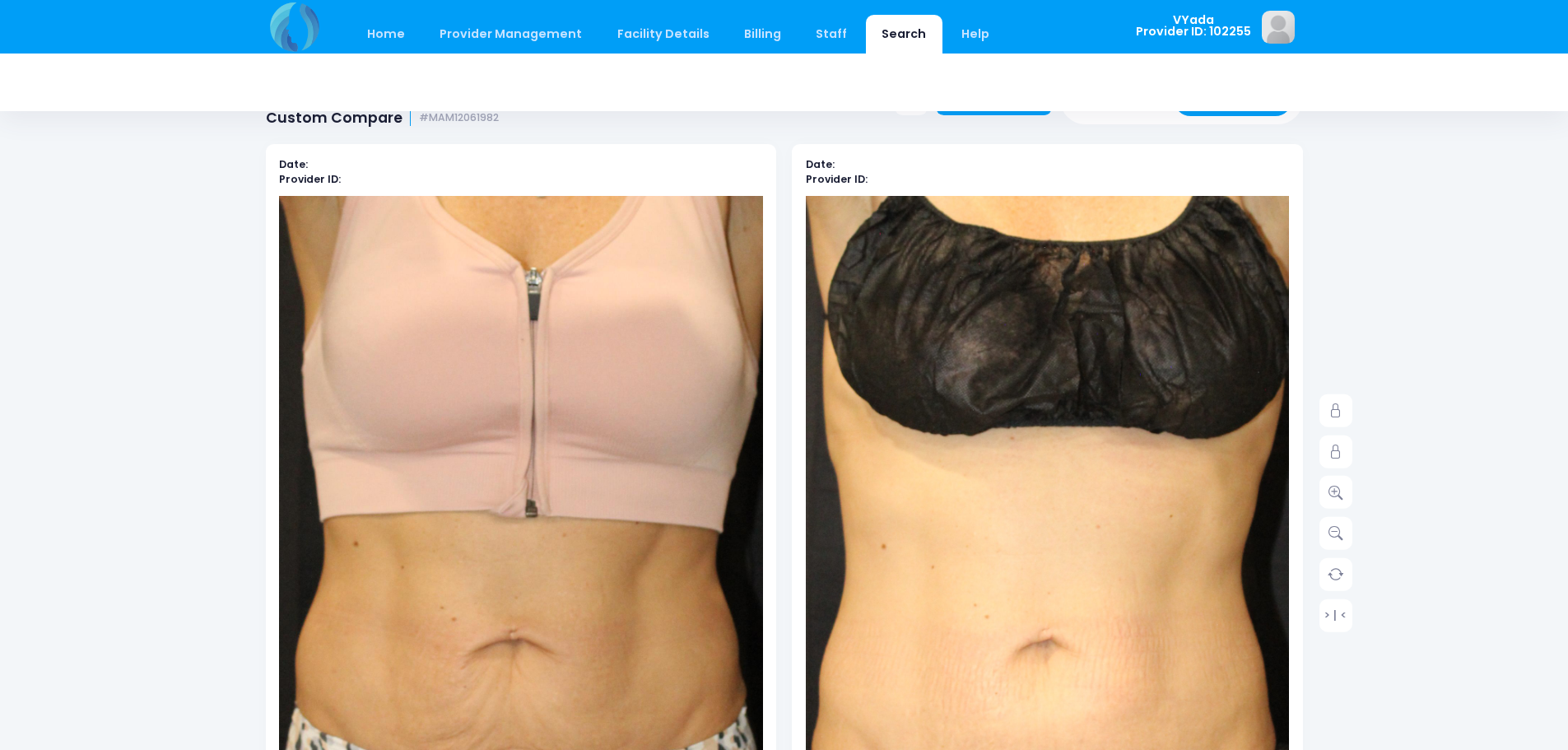
scroll to position [0, 0]
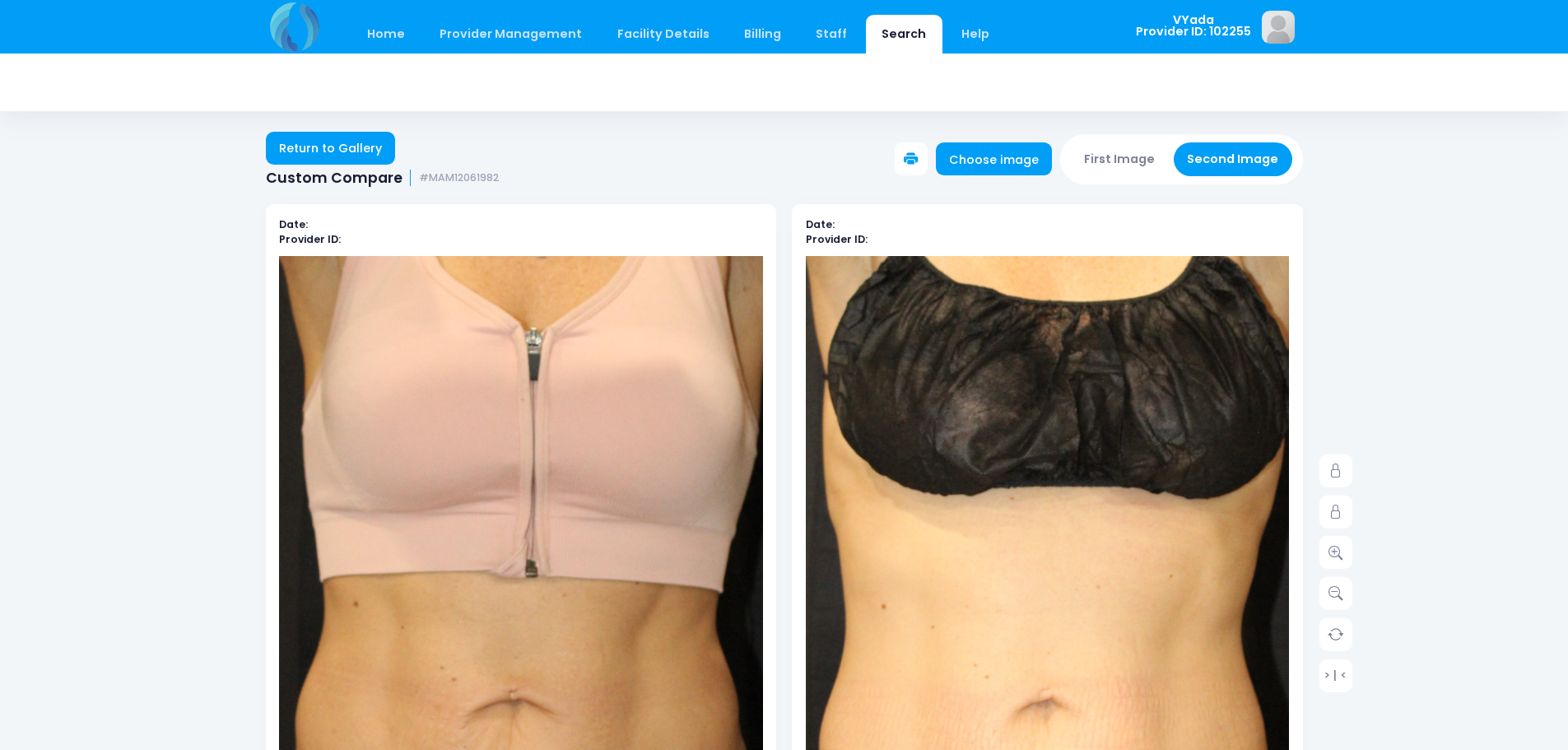
click at [919, 166] on icon at bounding box center [910, 159] width 15 height 15
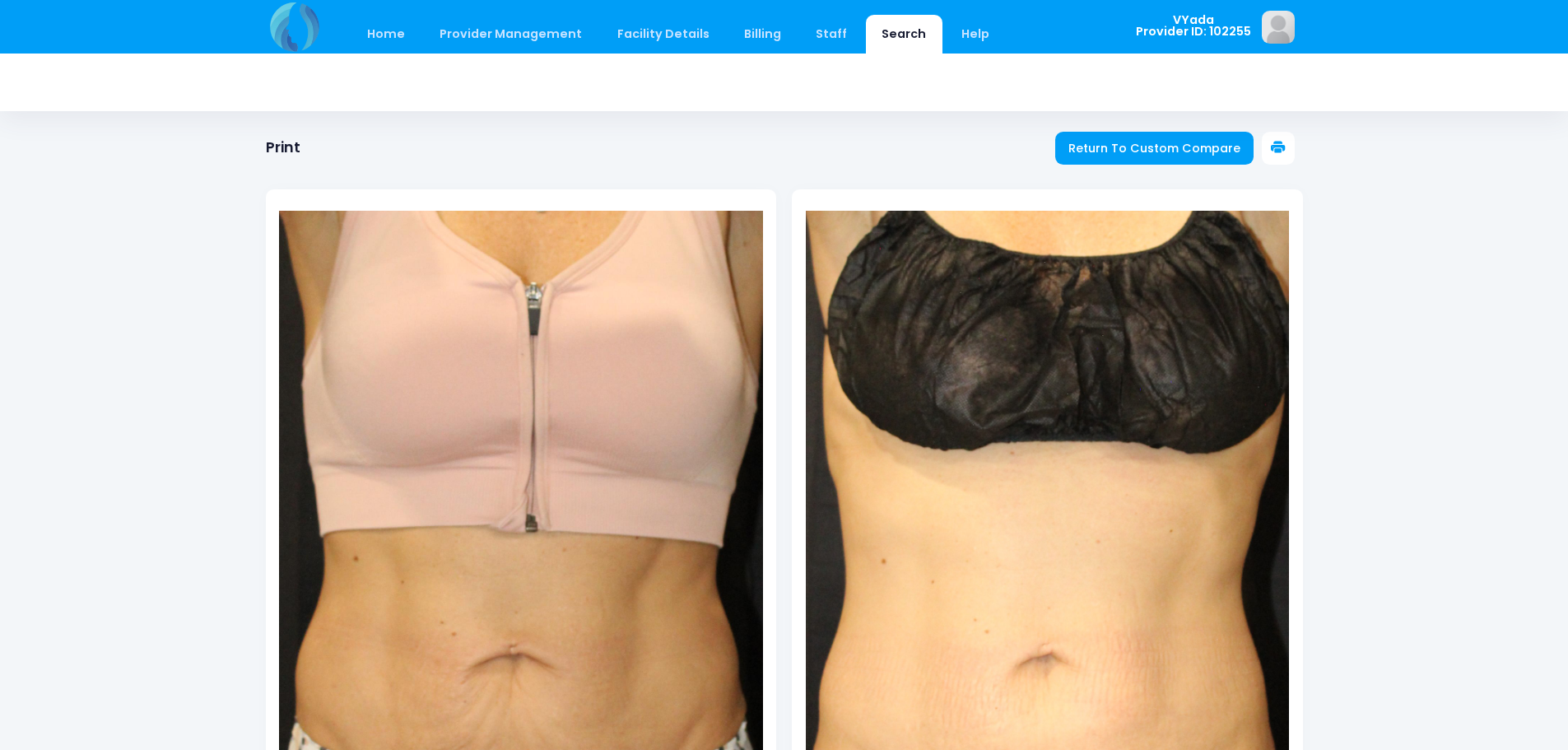
click at [1278, 146] on icon at bounding box center [1277, 147] width 15 height 15
click at [1282, 146] on icon at bounding box center [1277, 147] width 15 height 15
